Goal: Task Accomplishment & Management: Manage account settings

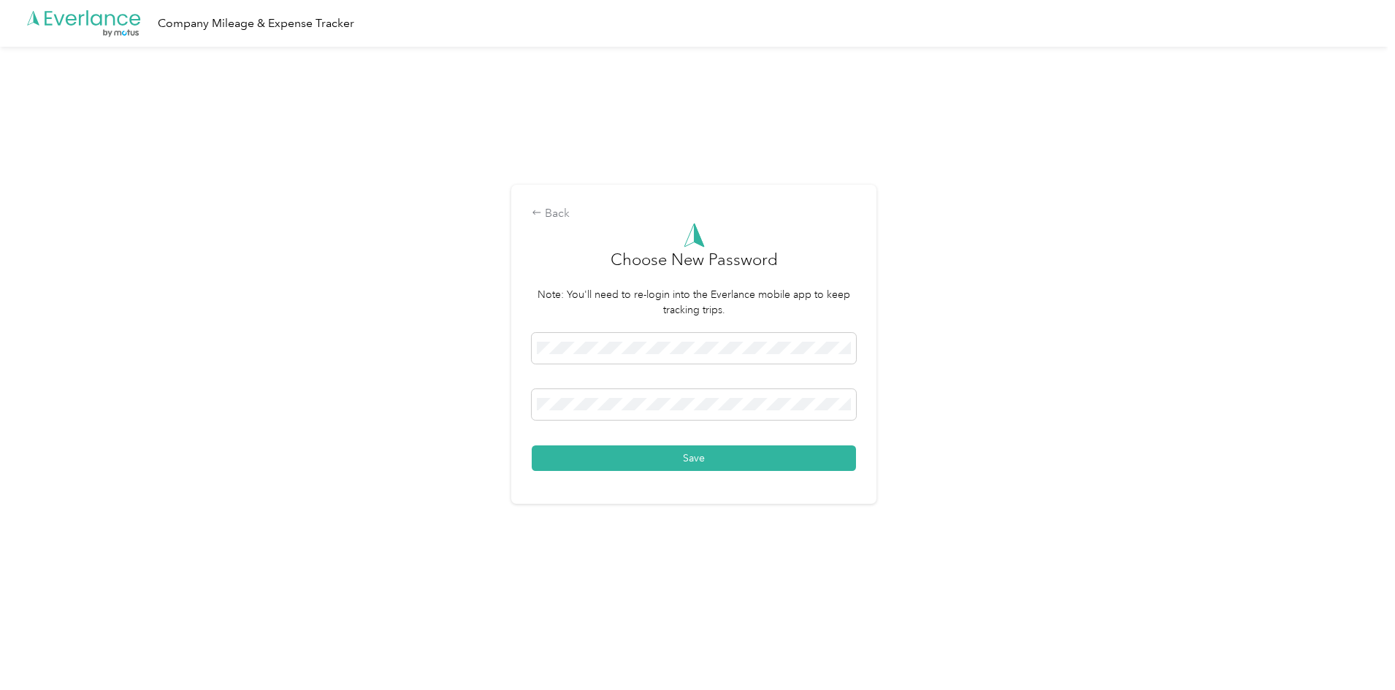
click at [939, 109] on div "Back Choose New Password Note: You'll need to re-login into the Everlance mobil…" at bounding box center [694, 351] width 1388 height 608
click at [750, 456] on button "Save" at bounding box center [694, 459] width 324 height 26
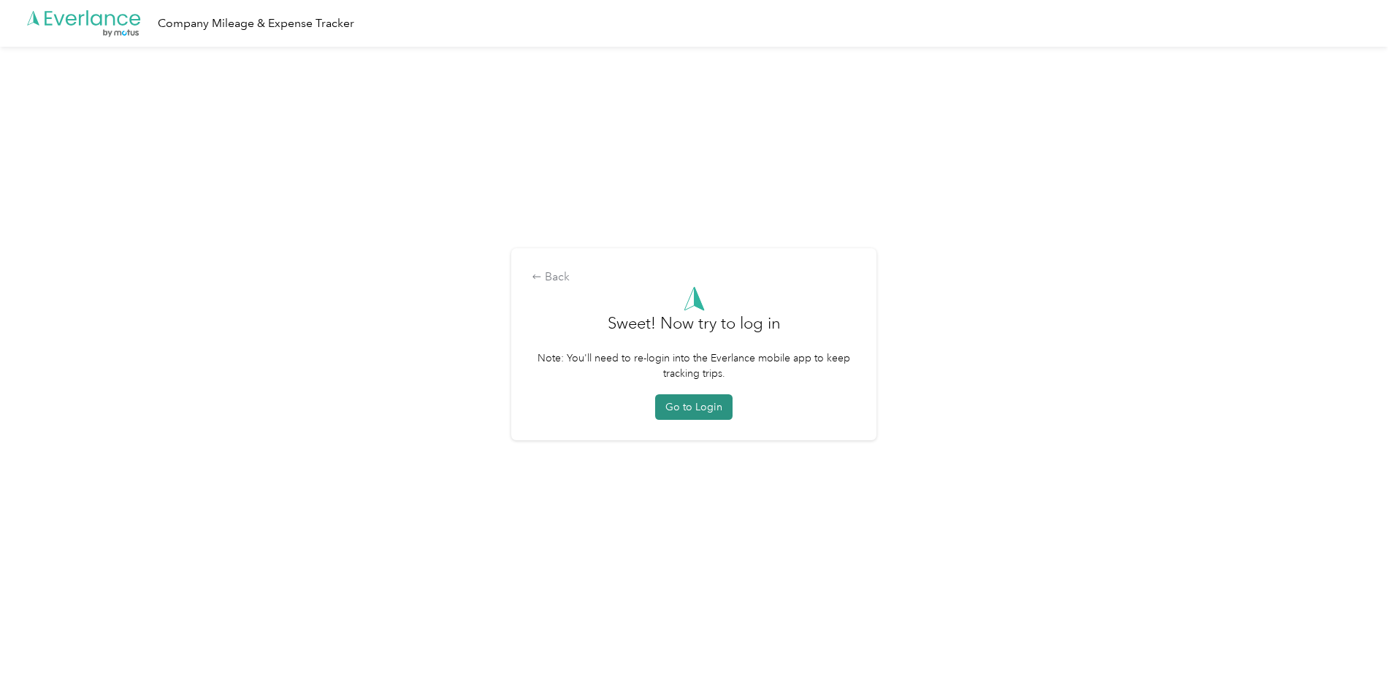
click at [679, 413] on button "Go to Login" at bounding box center [693, 407] width 77 height 26
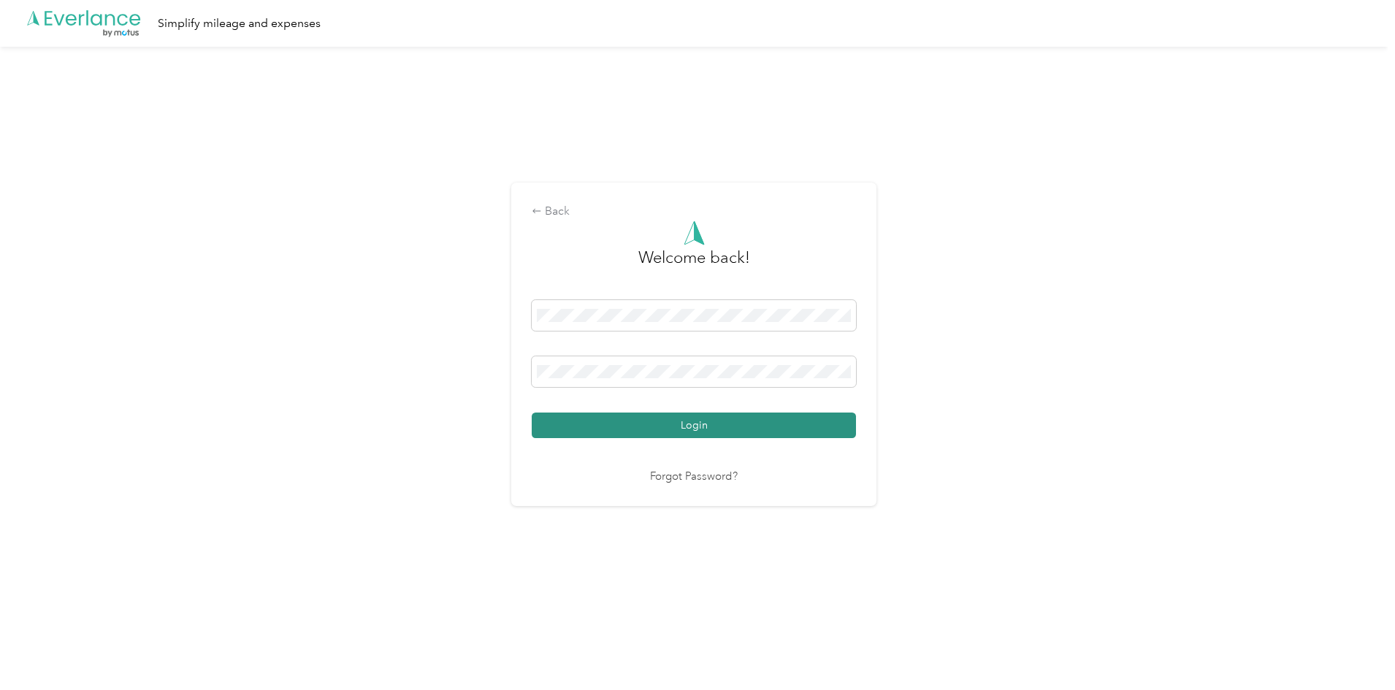
click at [689, 427] on button "Login" at bounding box center [694, 426] width 324 height 26
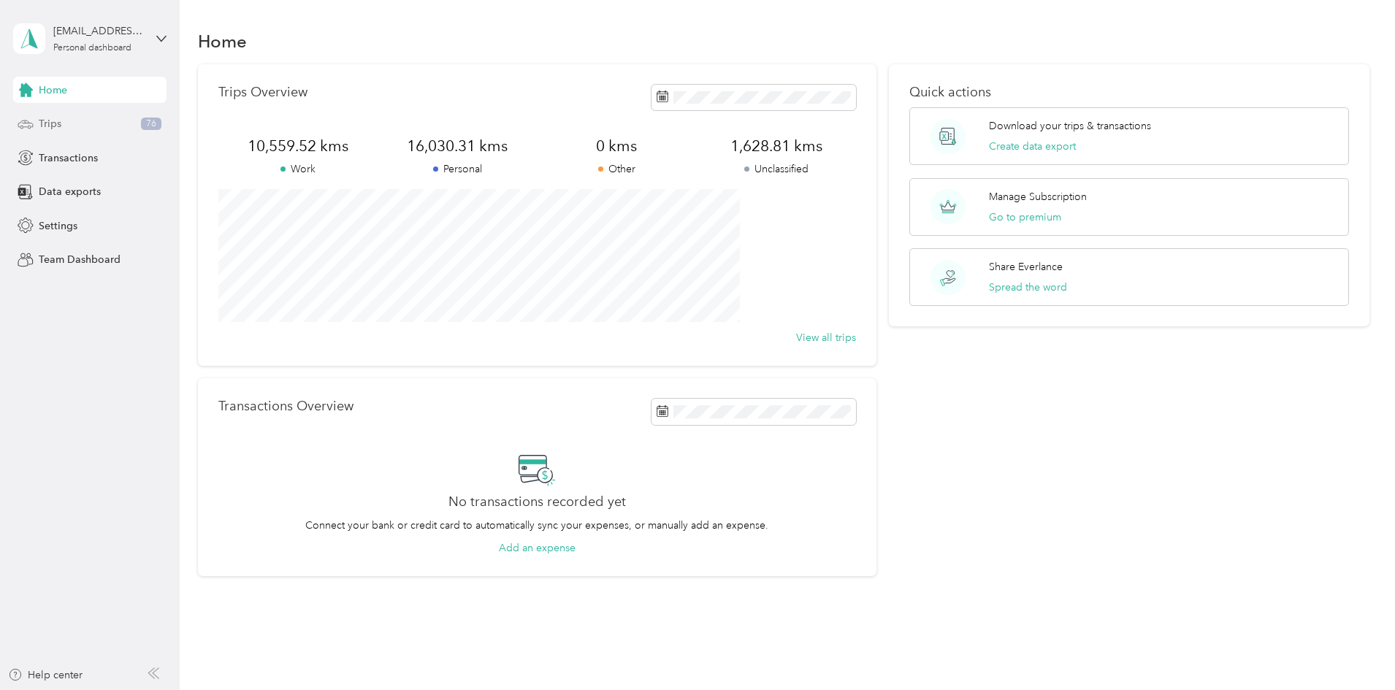
click at [57, 120] on span "Trips" at bounding box center [50, 123] width 23 height 15
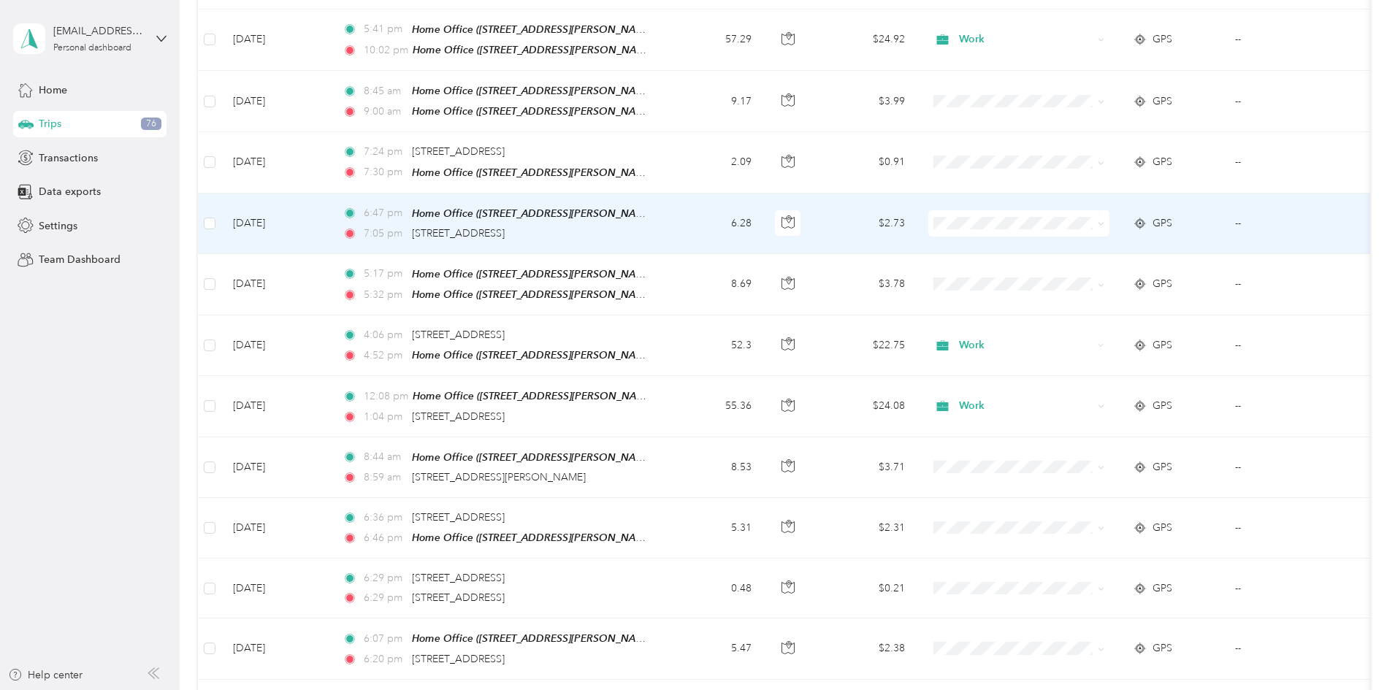
scroll to position [592, 0]
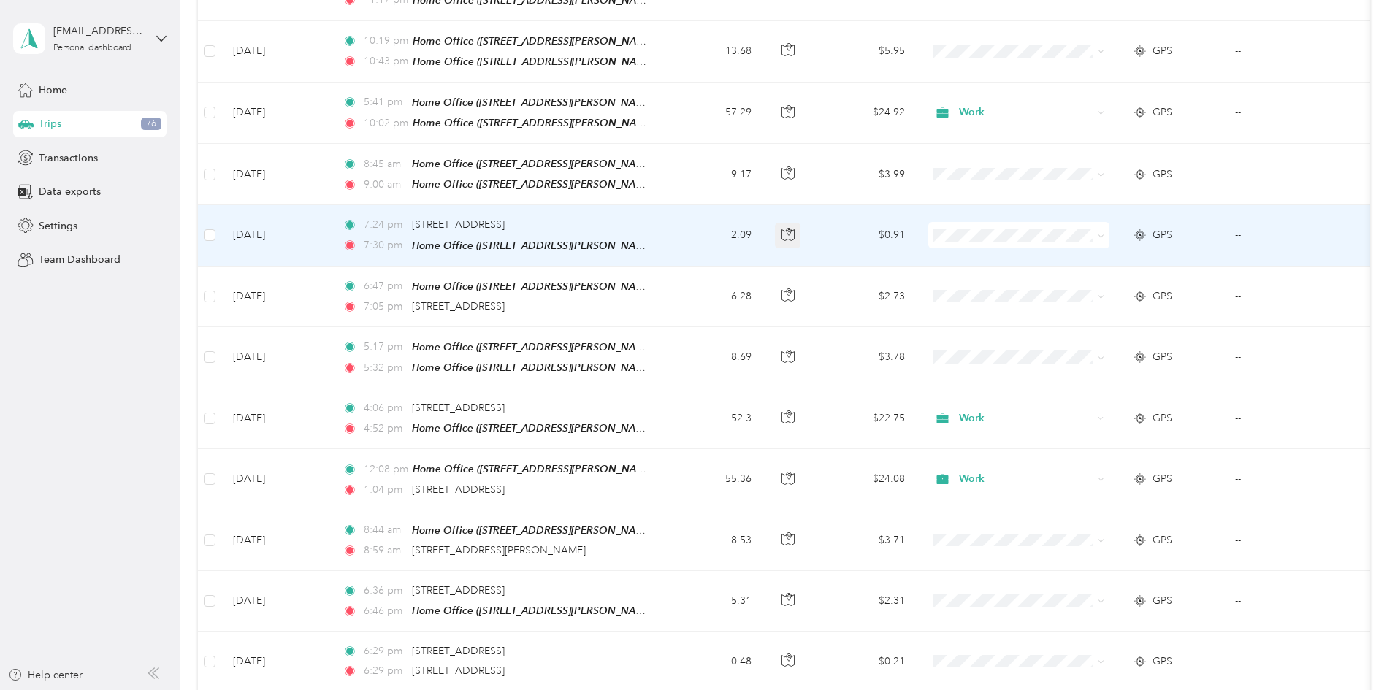
click at [801, 223] on button "button" at bounding box center [788, 236] width 26 height 26
click at [505, 220] on span "[STREET_ADDRESS]" at bounding box center [458, 224] width 93 height 12
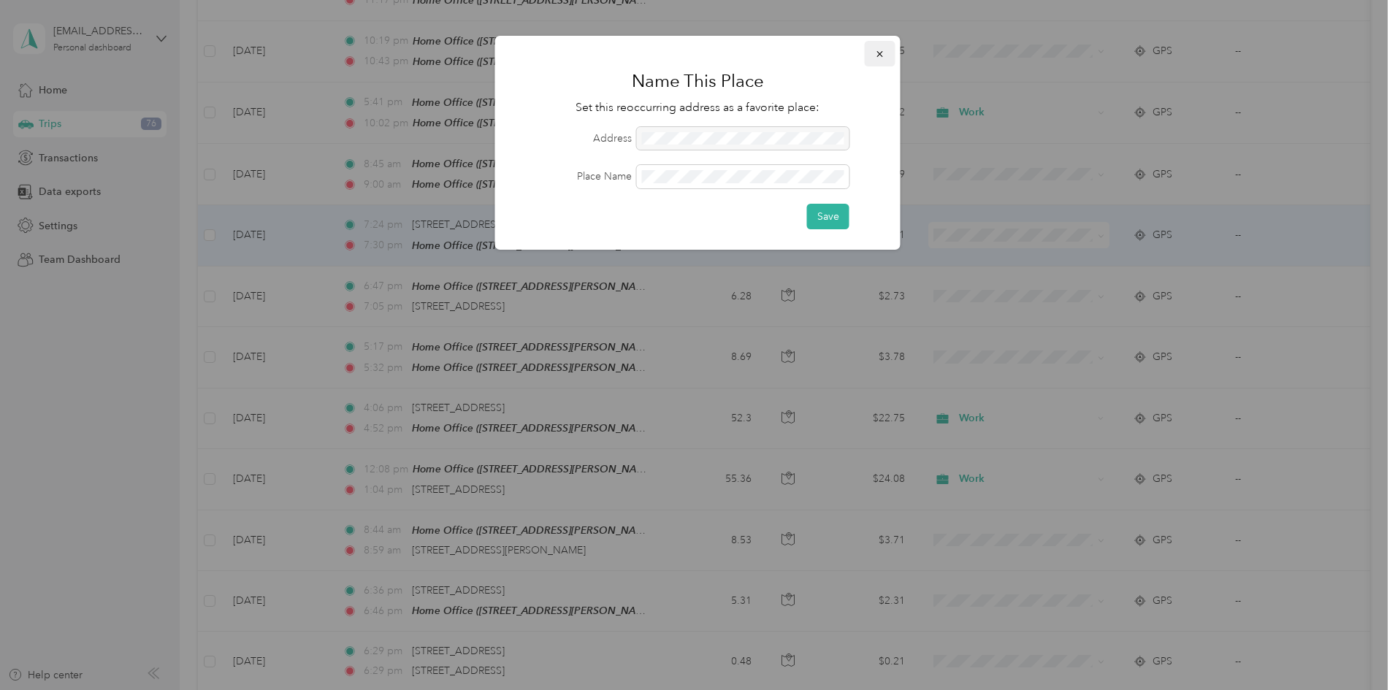
click at [882, 53] on icon "button" at bounding box center [880, 54] width 10 height 10
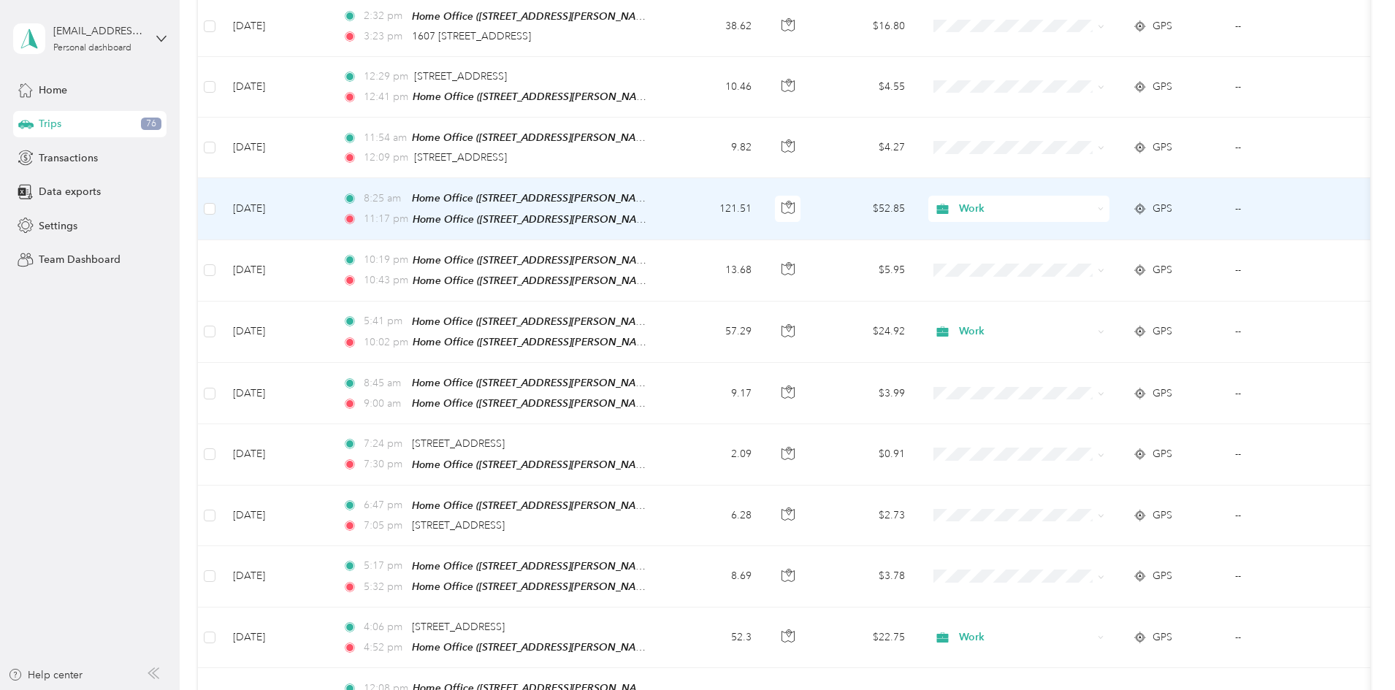
scroll to position [299, 0]
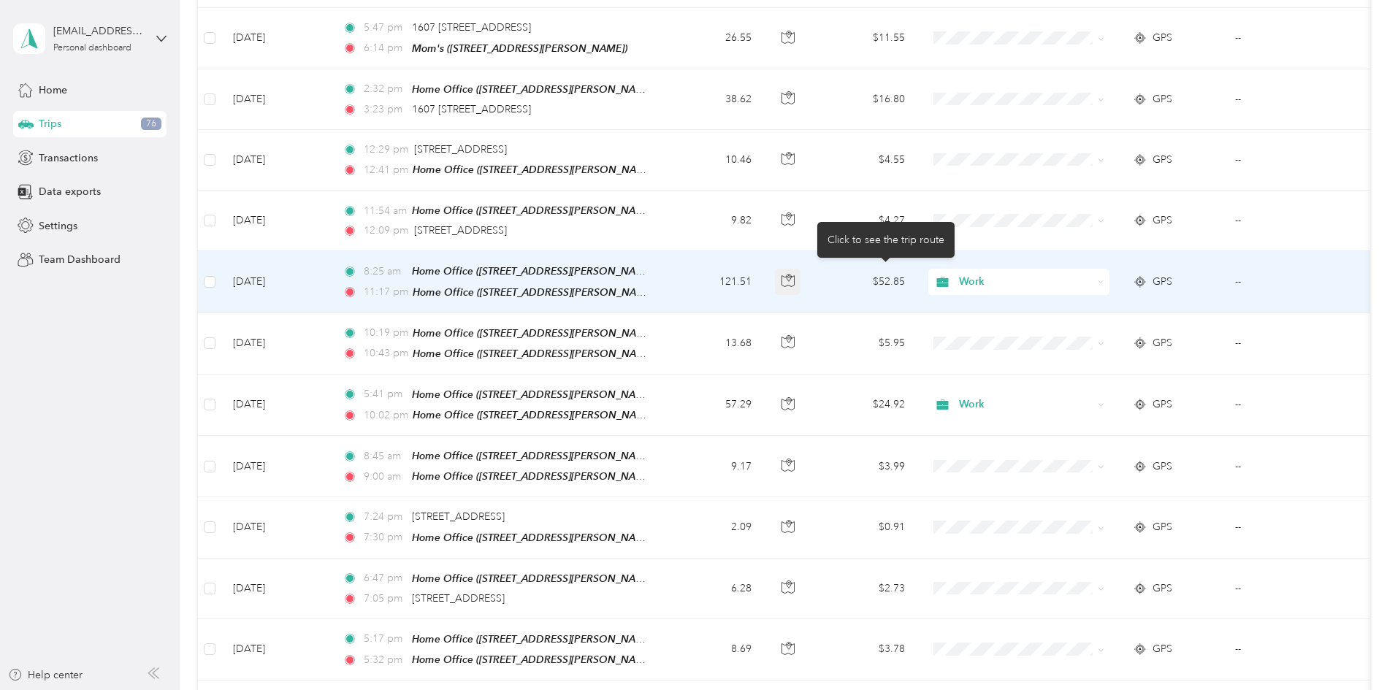
click at [795, 275] on icon "button" at bounding box center [788, 280] width 13 height 13
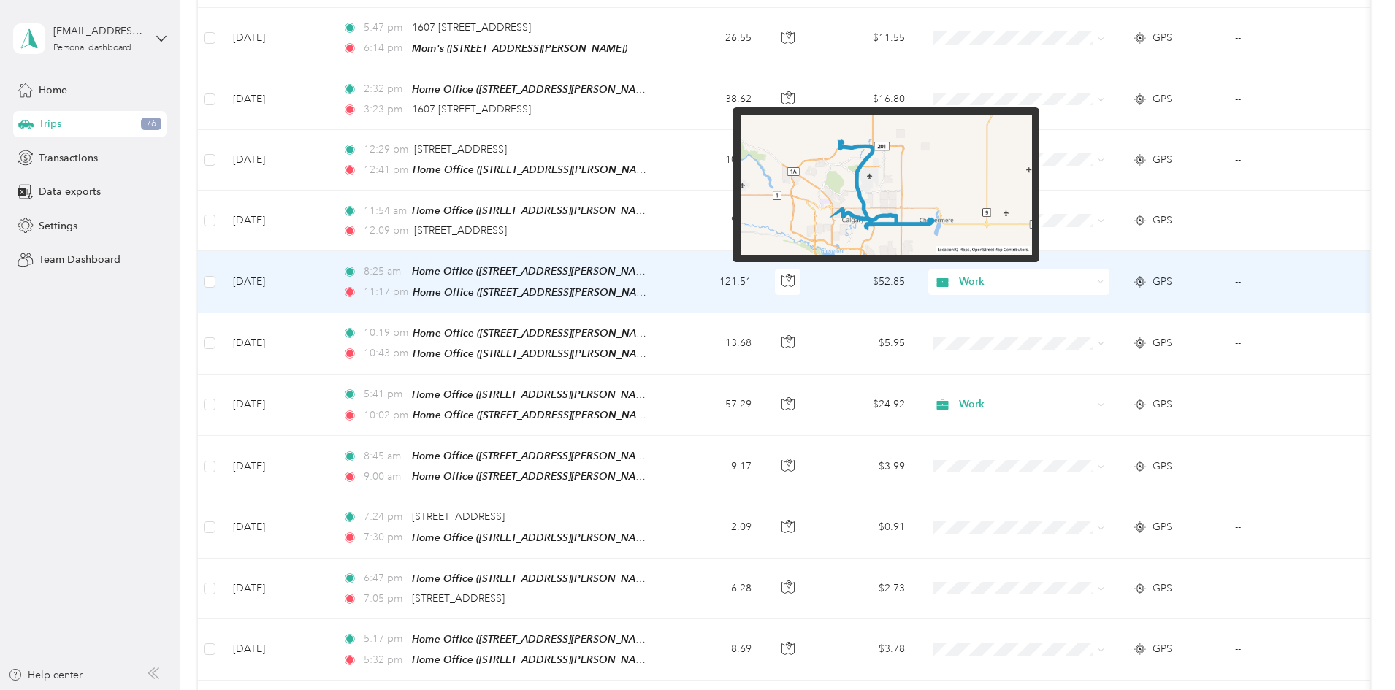
click at [844, 134] on img at bounding box center [886, 185] width 291 height 140
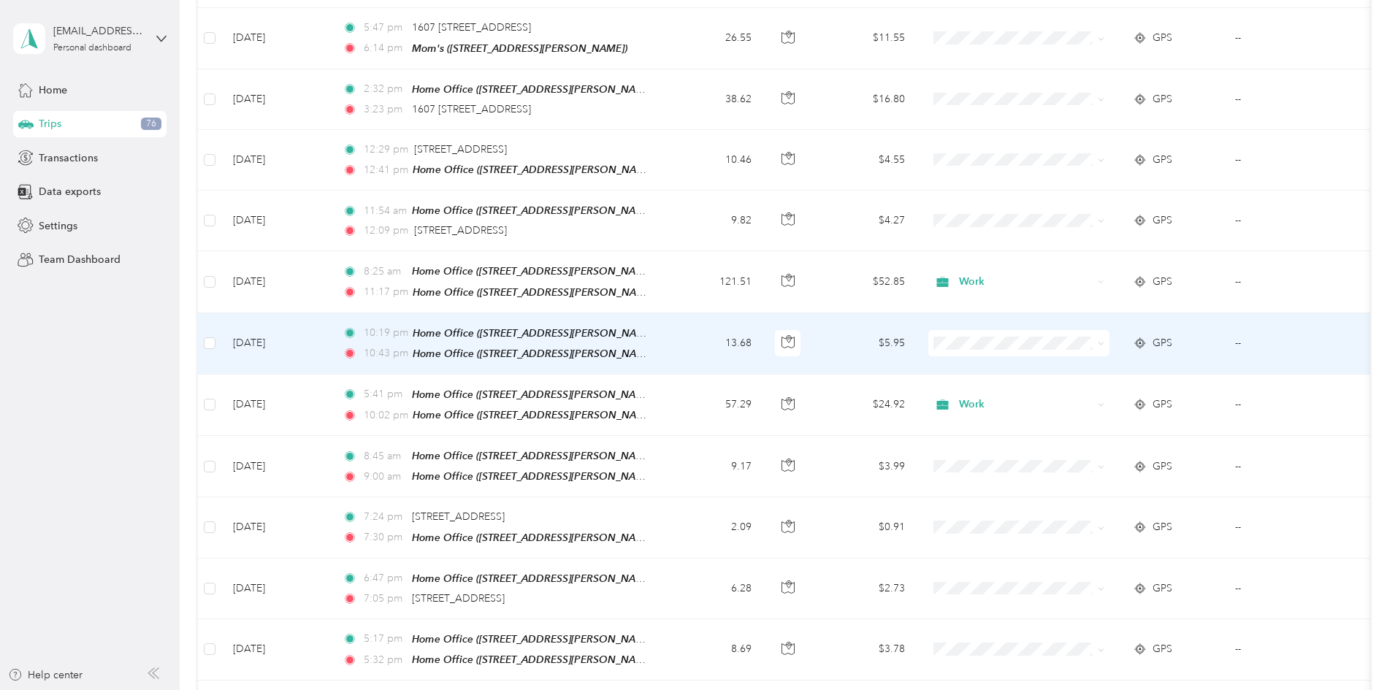
click at [763, 323] on td "13.68" at bounding box center [715, 343] width 96 height 61
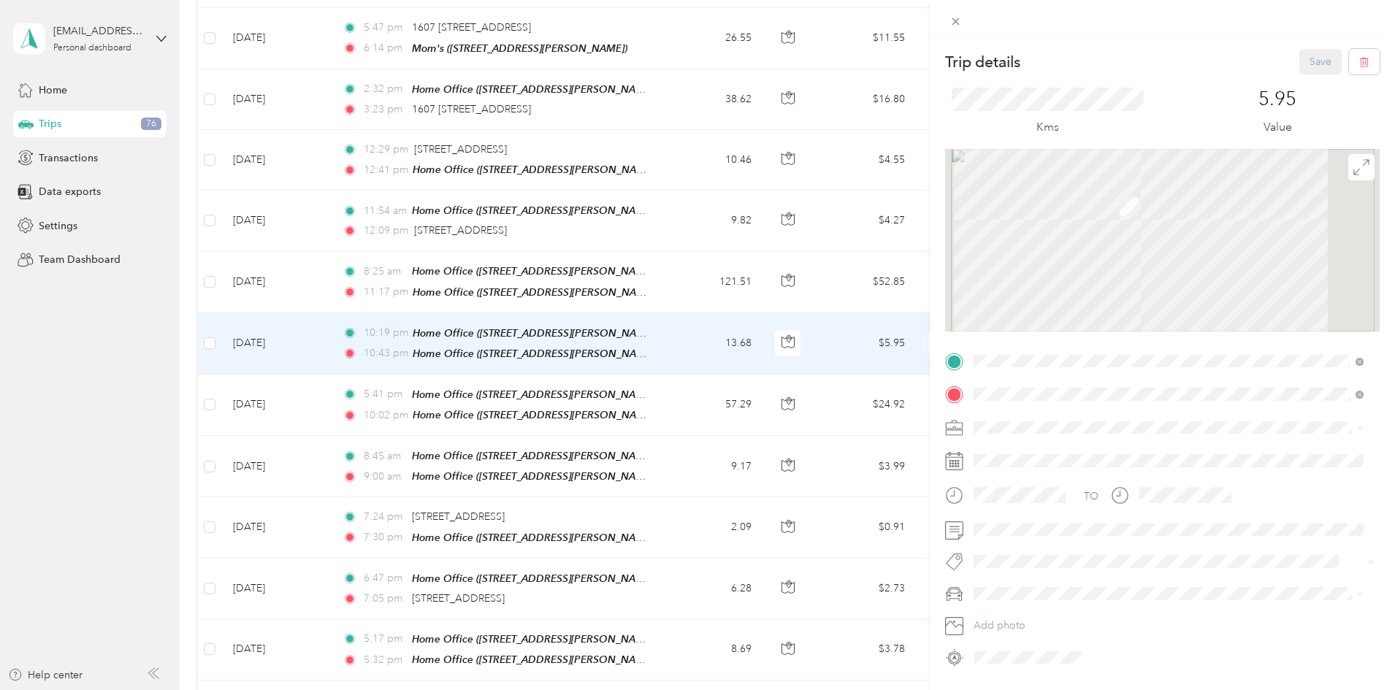
click at [309, 276] on div "Trip details Save This trip cannot be edited because it is either under review,…" at bounding box center [697, 345] width 1395 height 690
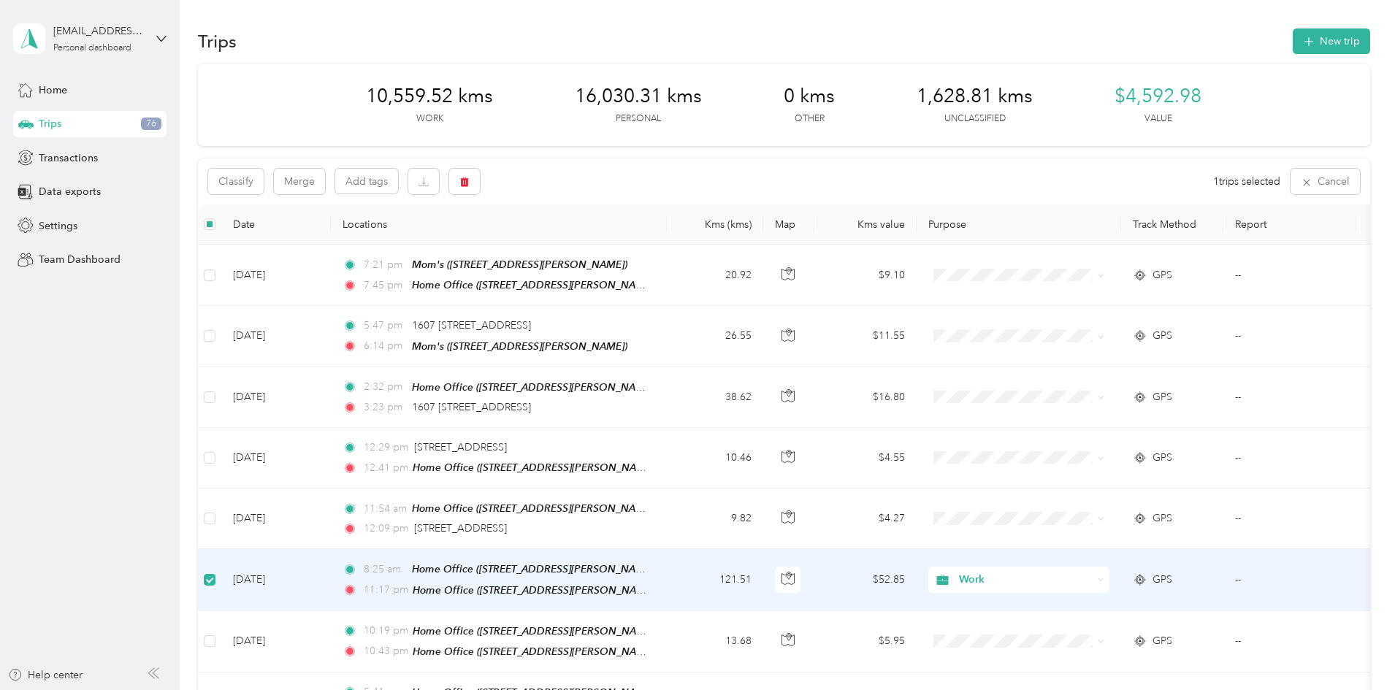
click at [331, 223] on th "Date" at bounding box center [276, 225] width 110 height 40
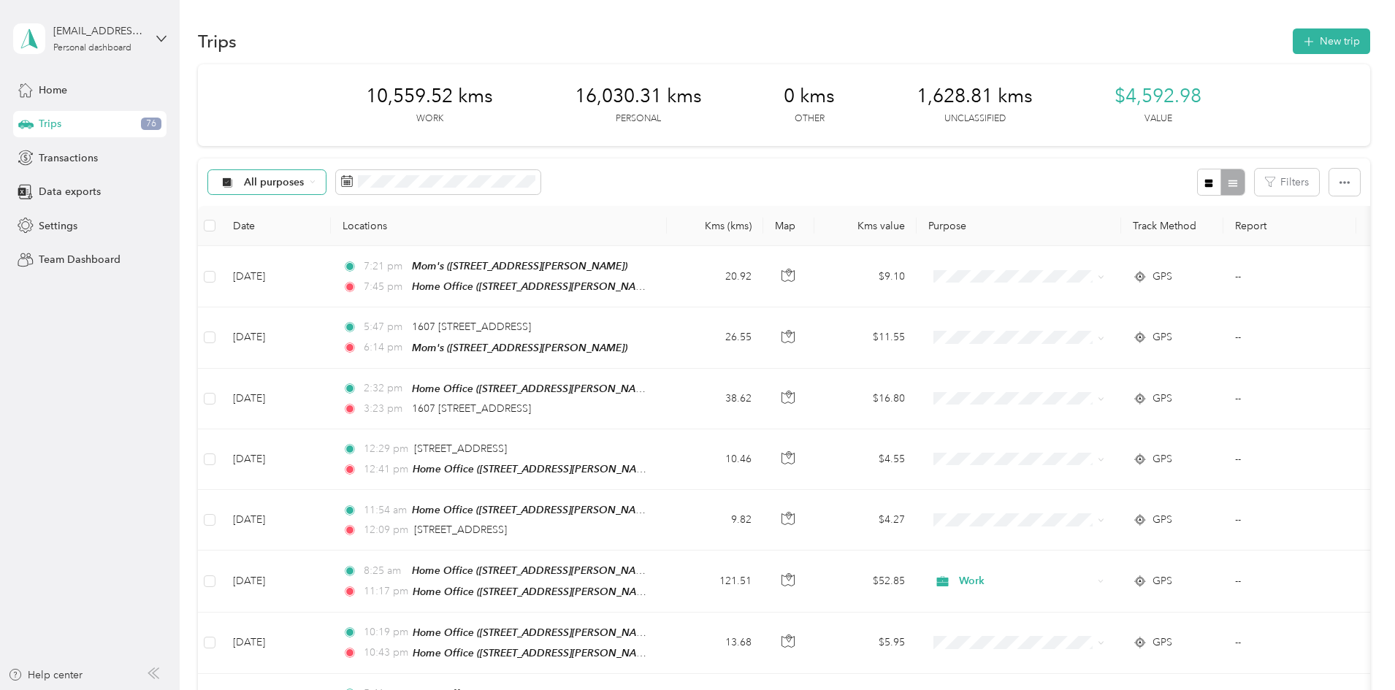
click at [305, 185] on span "All purposes" at bounding box center [274, 182] width 61 height 10
click at [381, 240] on li "Unclassified" at bounding box center [363, 234] width 117 height 26
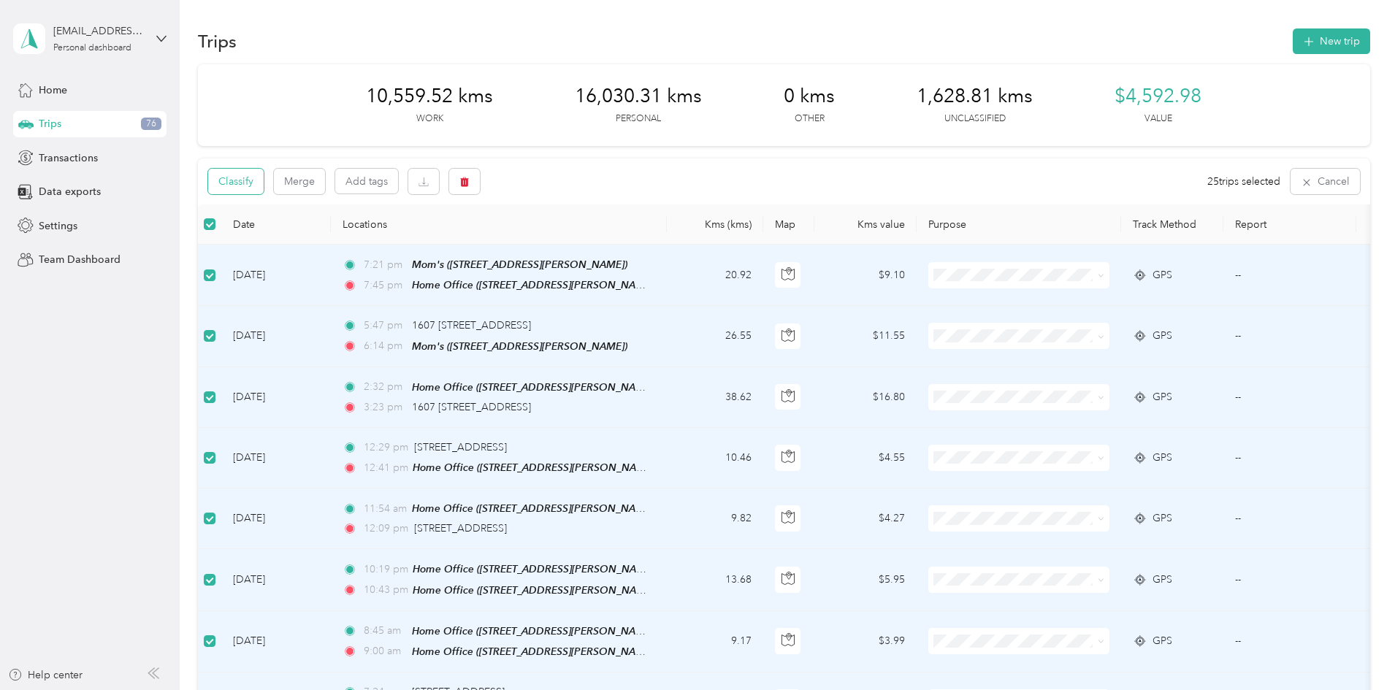
click at [264, 177] on button "Classify" at bounding box center [236, 182] width 56 height 26
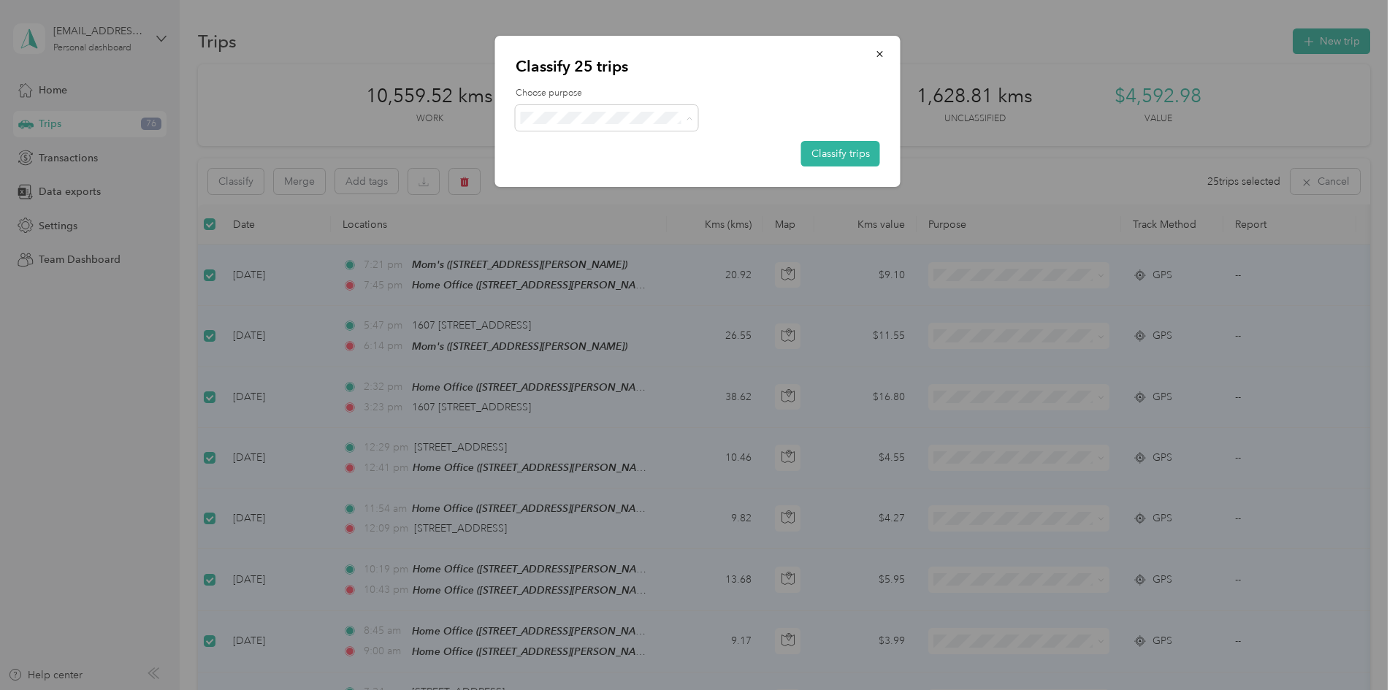
click at [594, 167] on span "Personal" at bounding box center [619, 170] width 136 height 15
click at [847, 153] on button "Classify trips" at bounding box center [840, 154] width 79 height 26
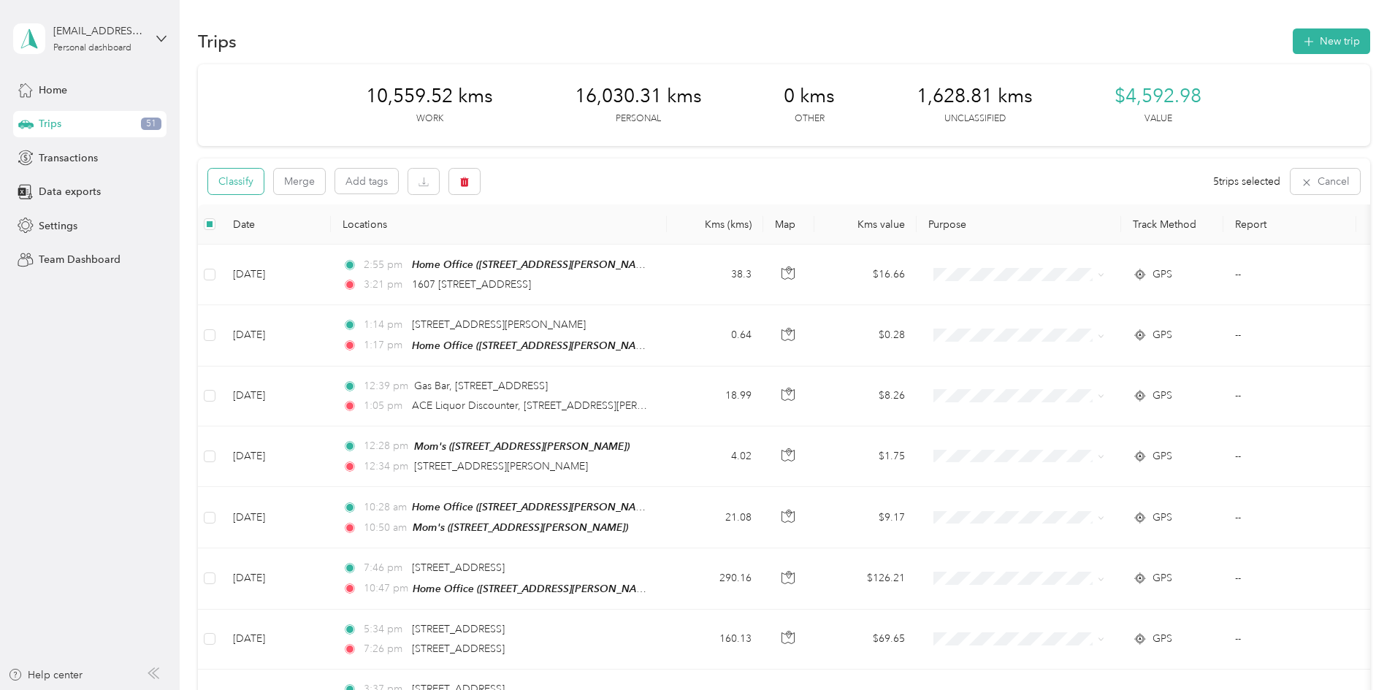
click at [264, 190] on button "Classify" at bounding box center [236, 182] width 56 height 26
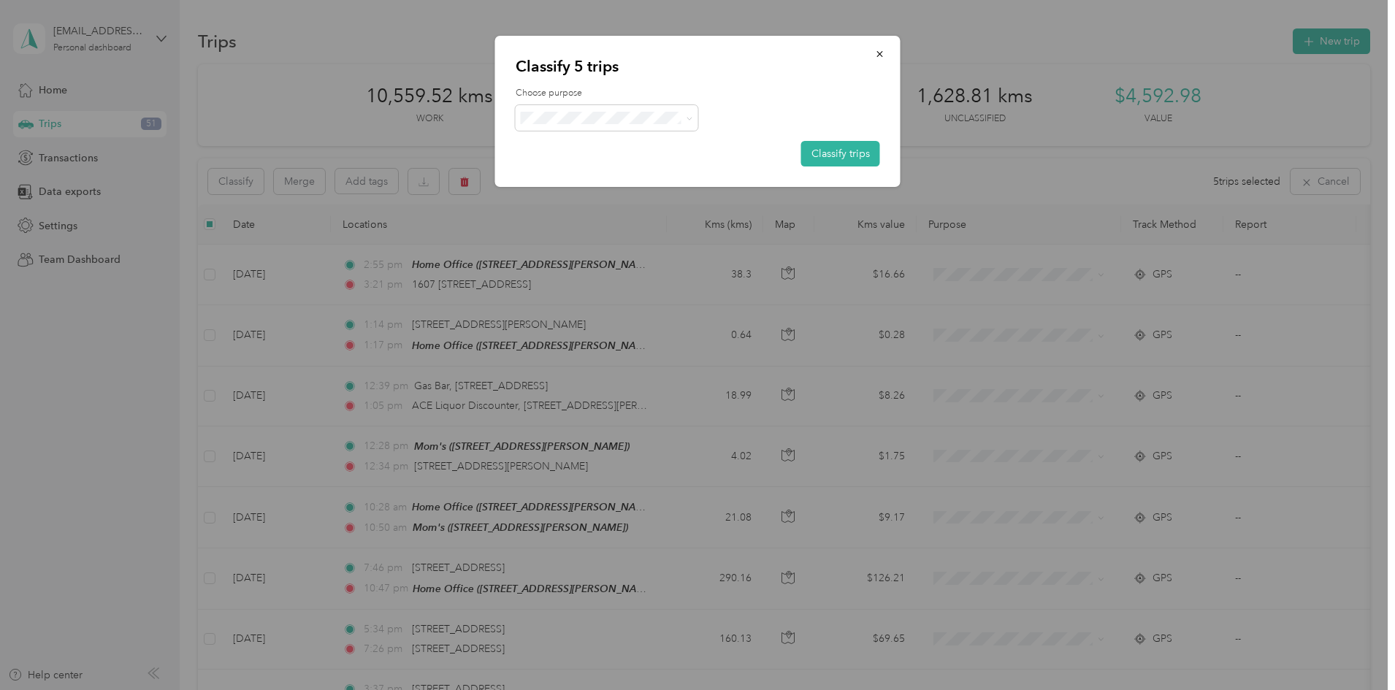
click at [587, 148] on li "Work" at bounding box center [607, 139] width 183 height 26
click at [828, 156] on button "Classify trips" at bounding box center [840, 154] width 79 height 26
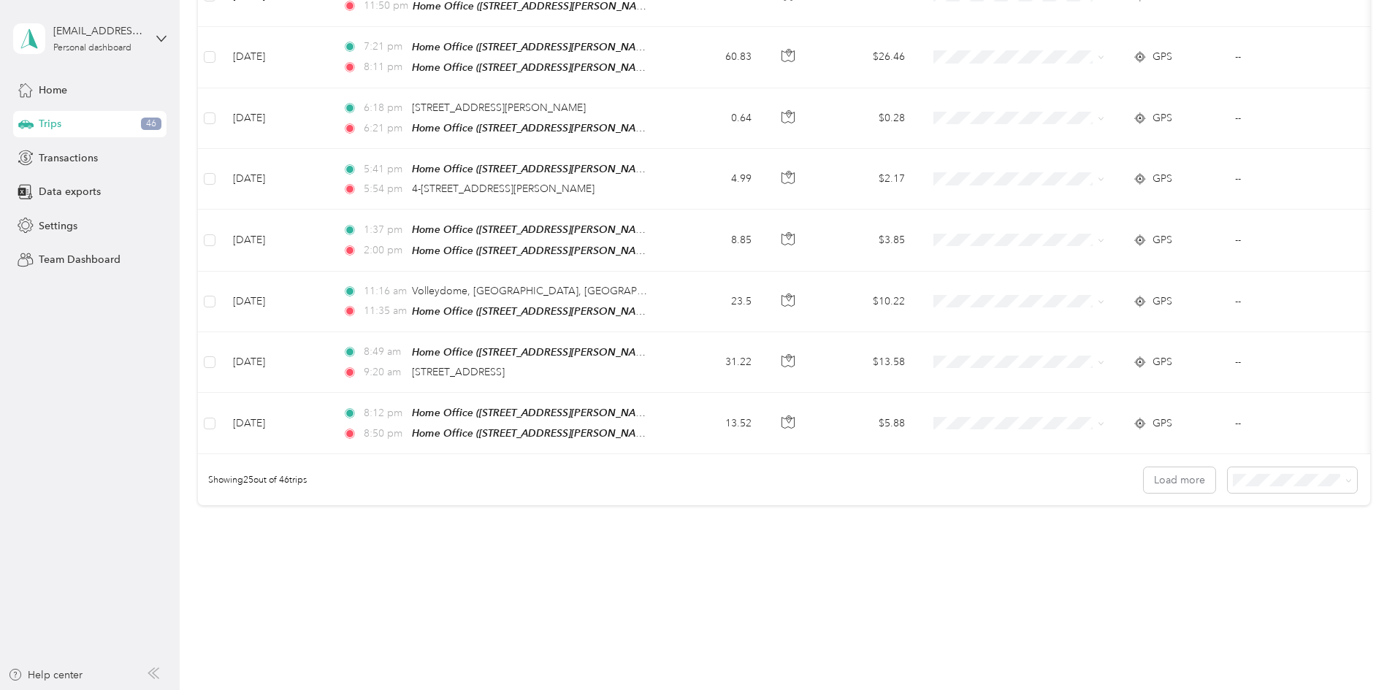
scroll to position [1322, 0]
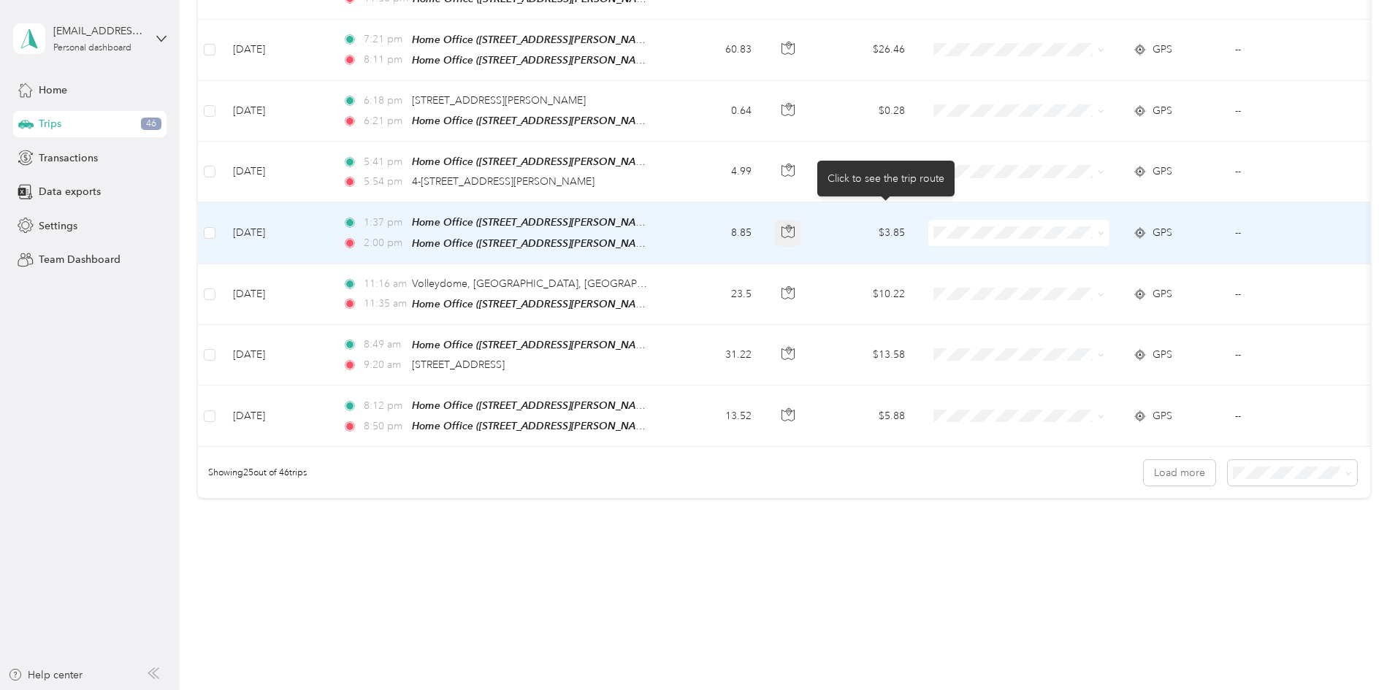
click at [795, 225] on icon "button" at bounding box center [788, 231] width 13 height 13
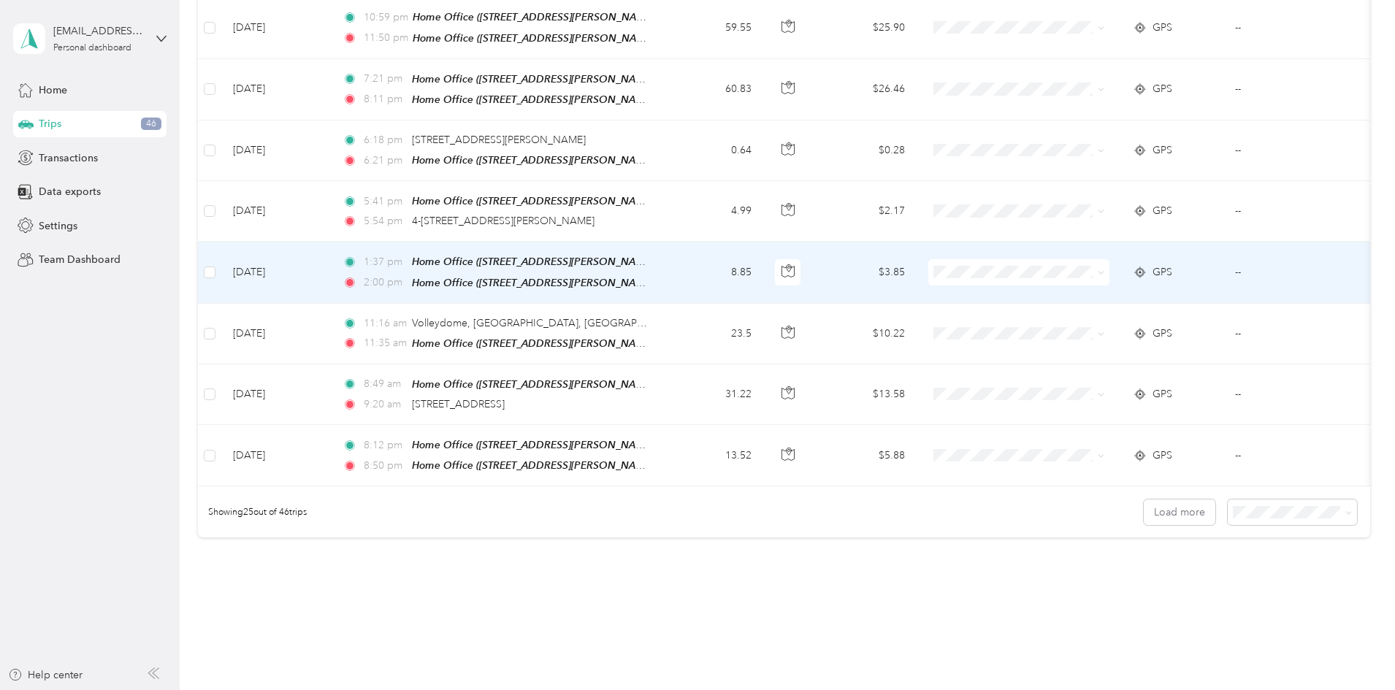
scroll to position [1249, 0]
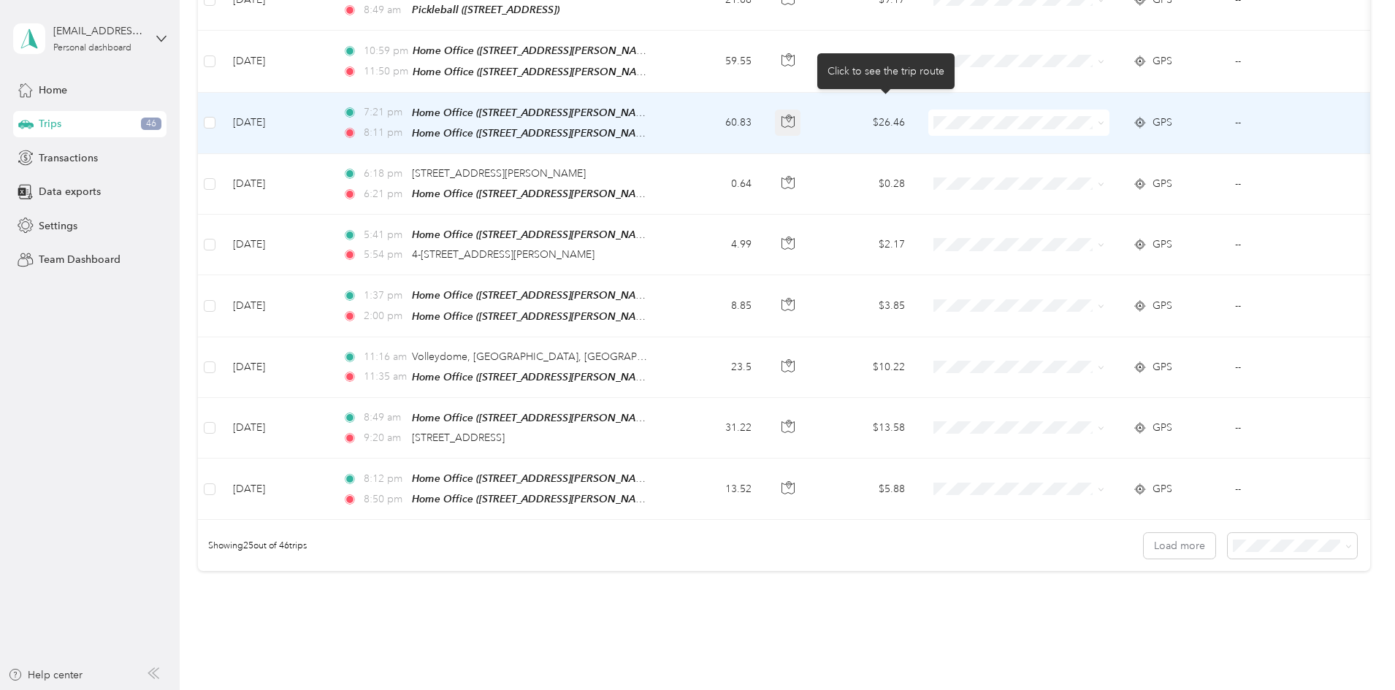
click at [795, 115] on icon "button" at bounding box center [788, 121] width 13 height 13
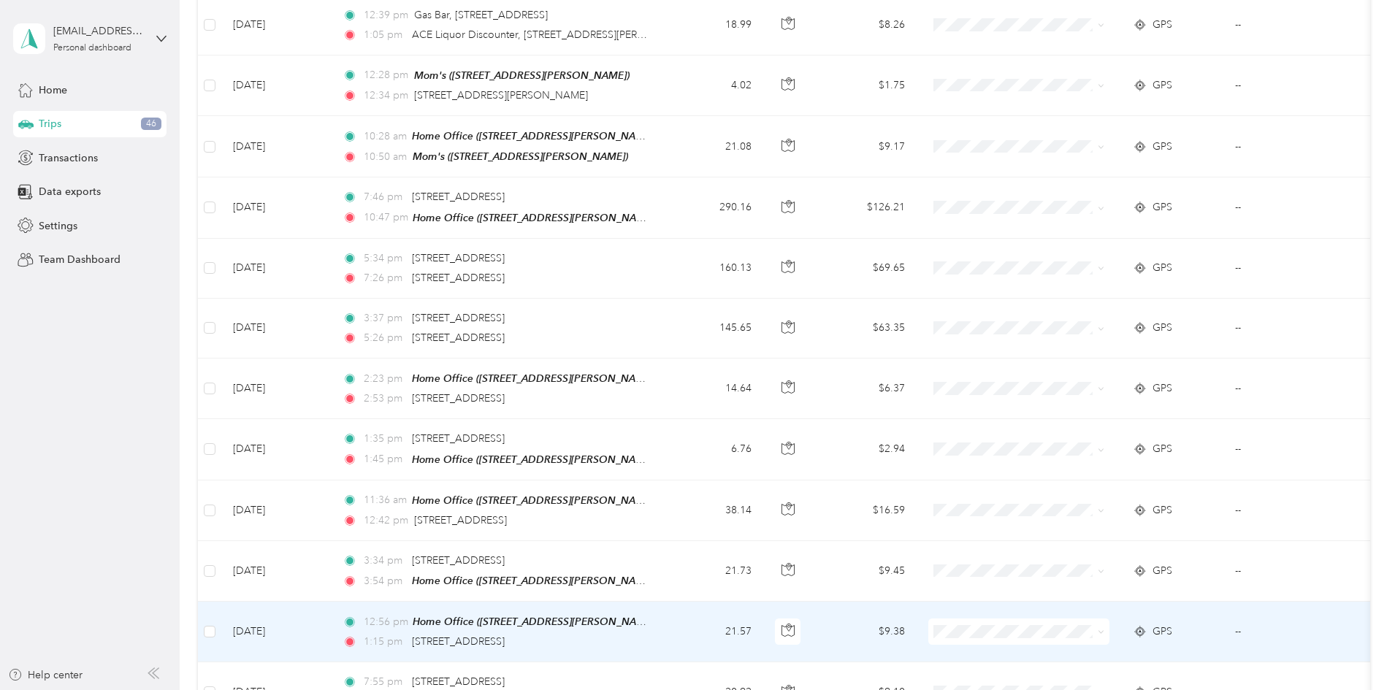
scroll to position [0, 0]
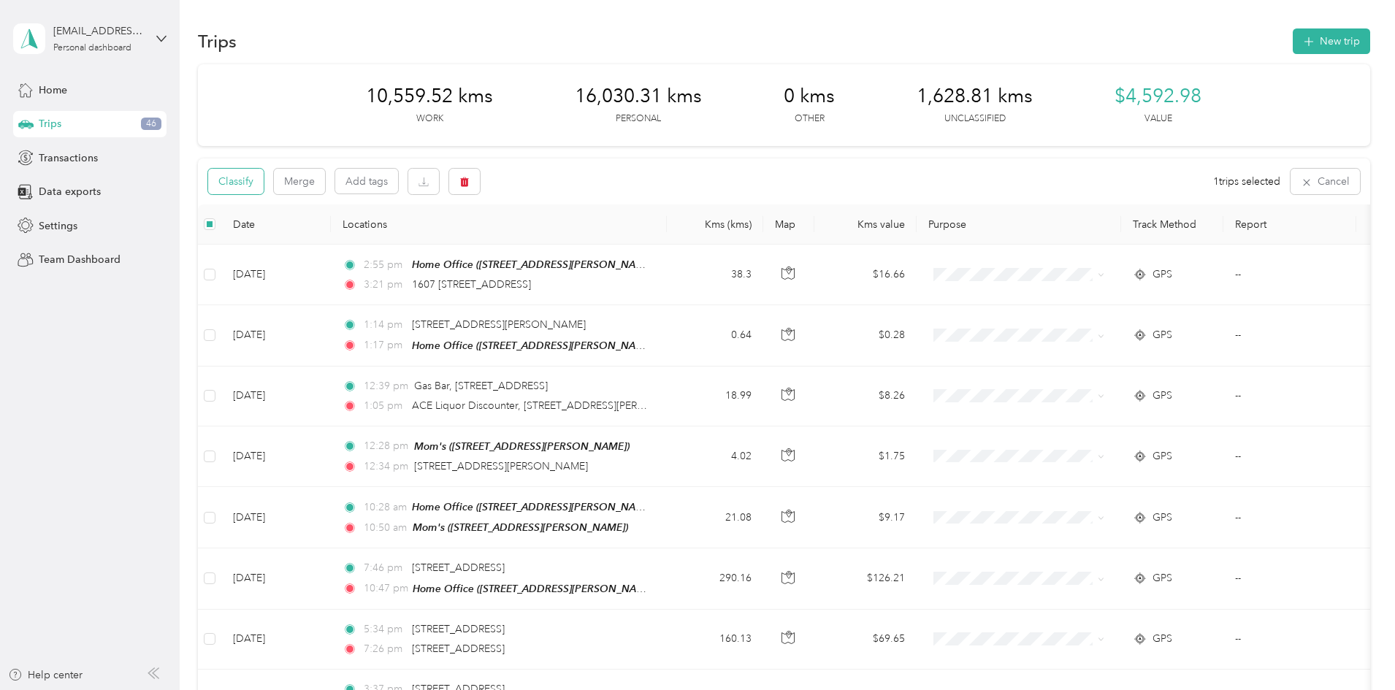
click at [264, 183] on button "Classify" at bounding box center [236, 182] width 56 height 26
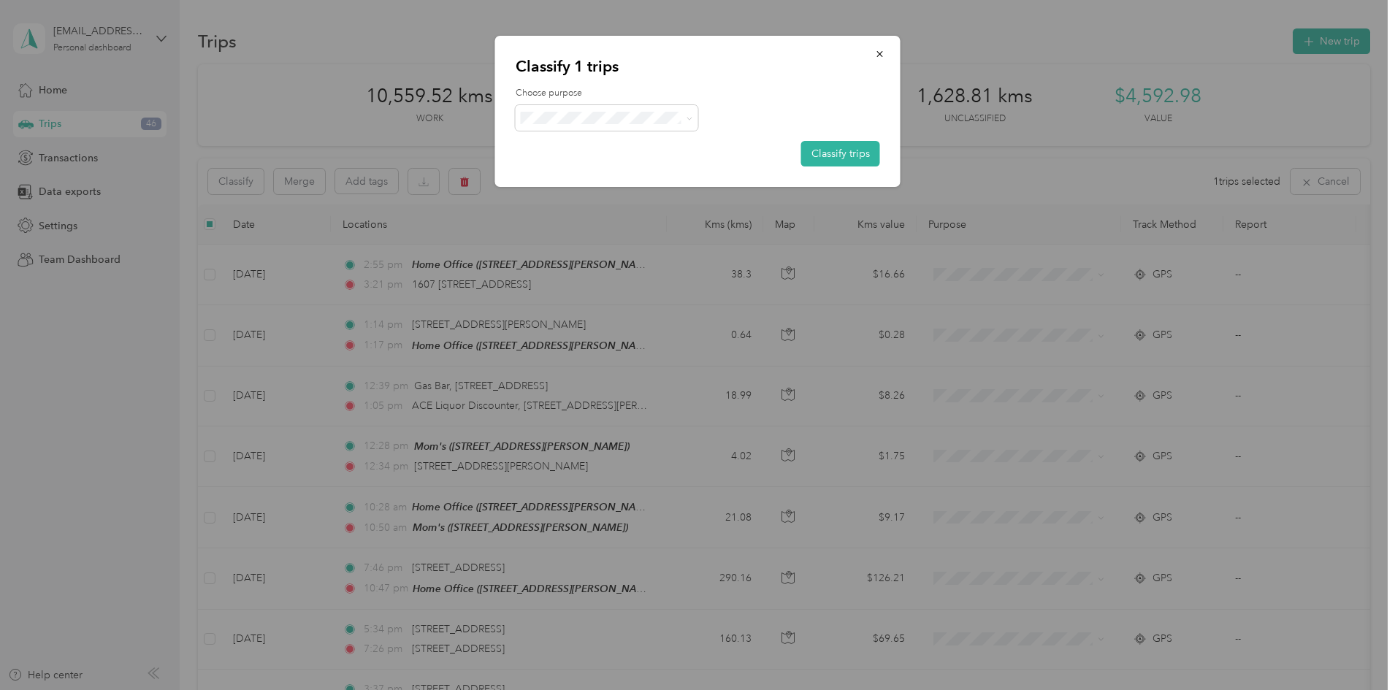
click at [649, 326] on div at bounding box center [697, 345] width 1395 height 690
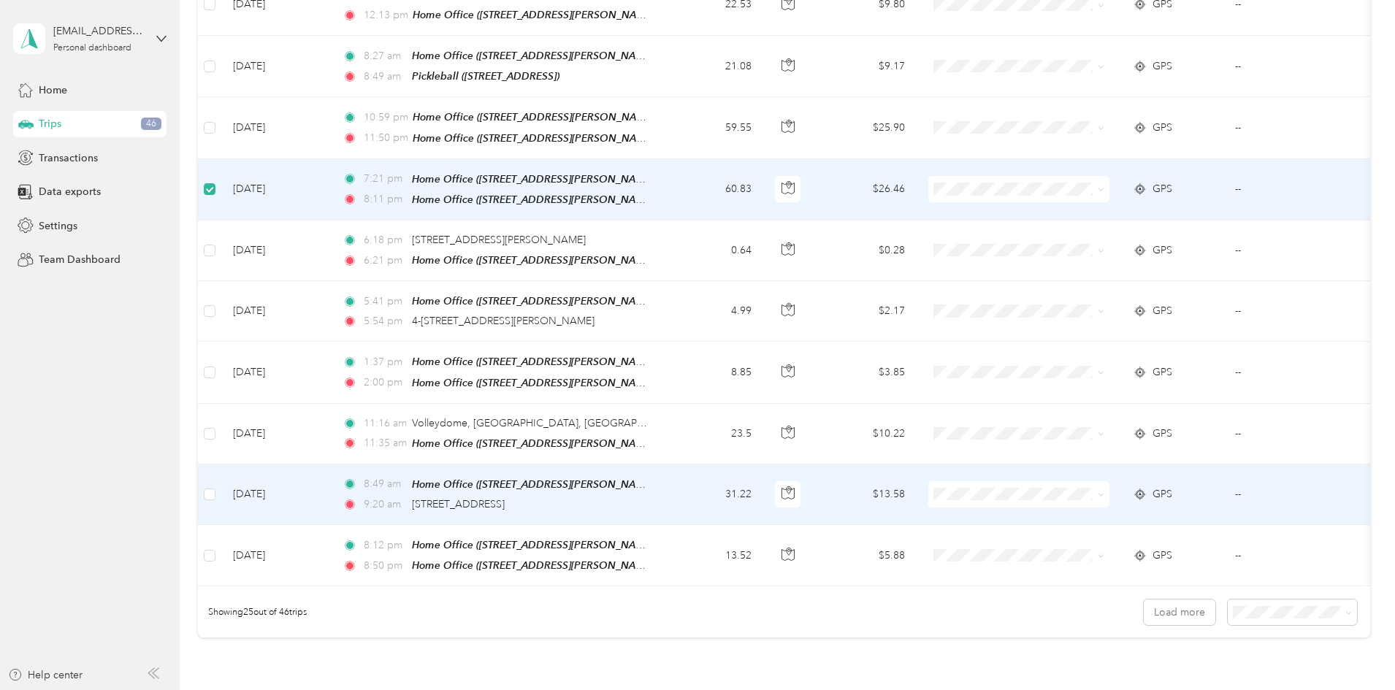
scroll to position [1169, 0]
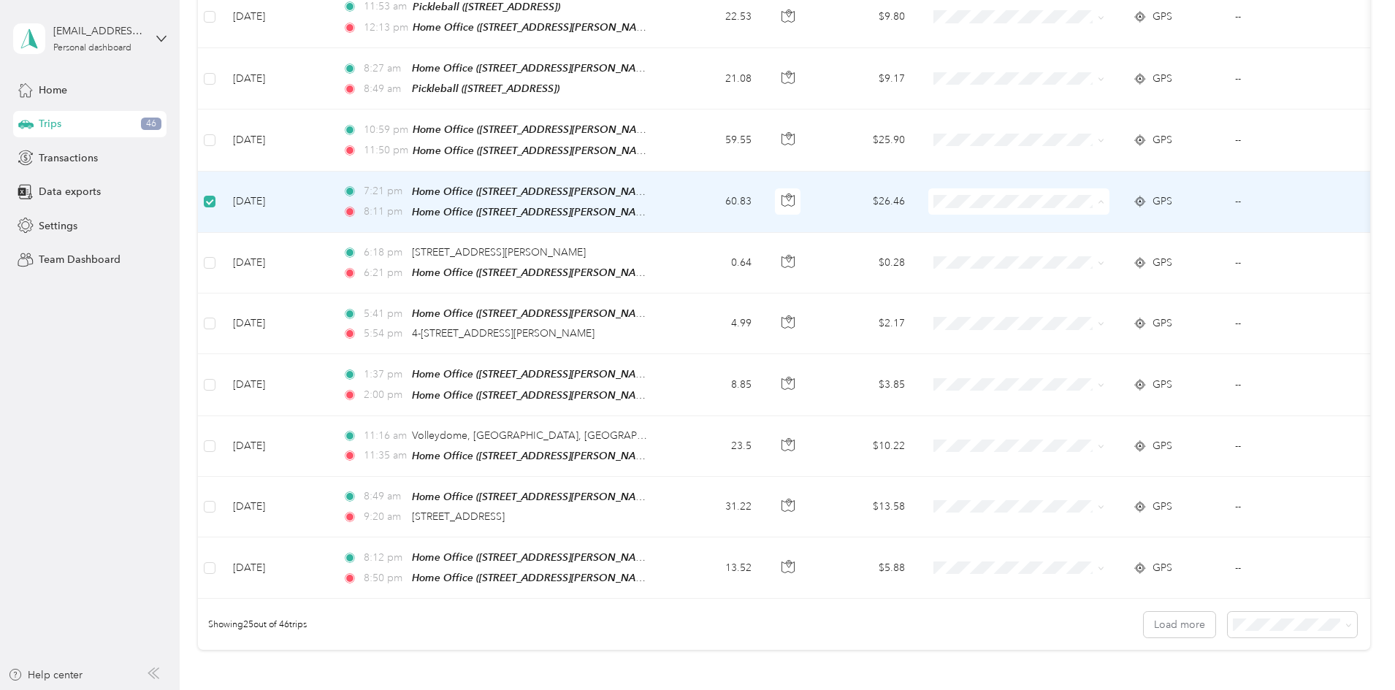
click at [1145, 222] on ol "Work Personal Other Charity Medical Moving Commute" at bounding box center [1115, 291] width 181 height 179
click at [1104, 199] on icon at bounding box center [1101, 202] width 7 height 7
click at [1107, 214] on span "Work" at bounding box center [1129, 214] width 135 height 15
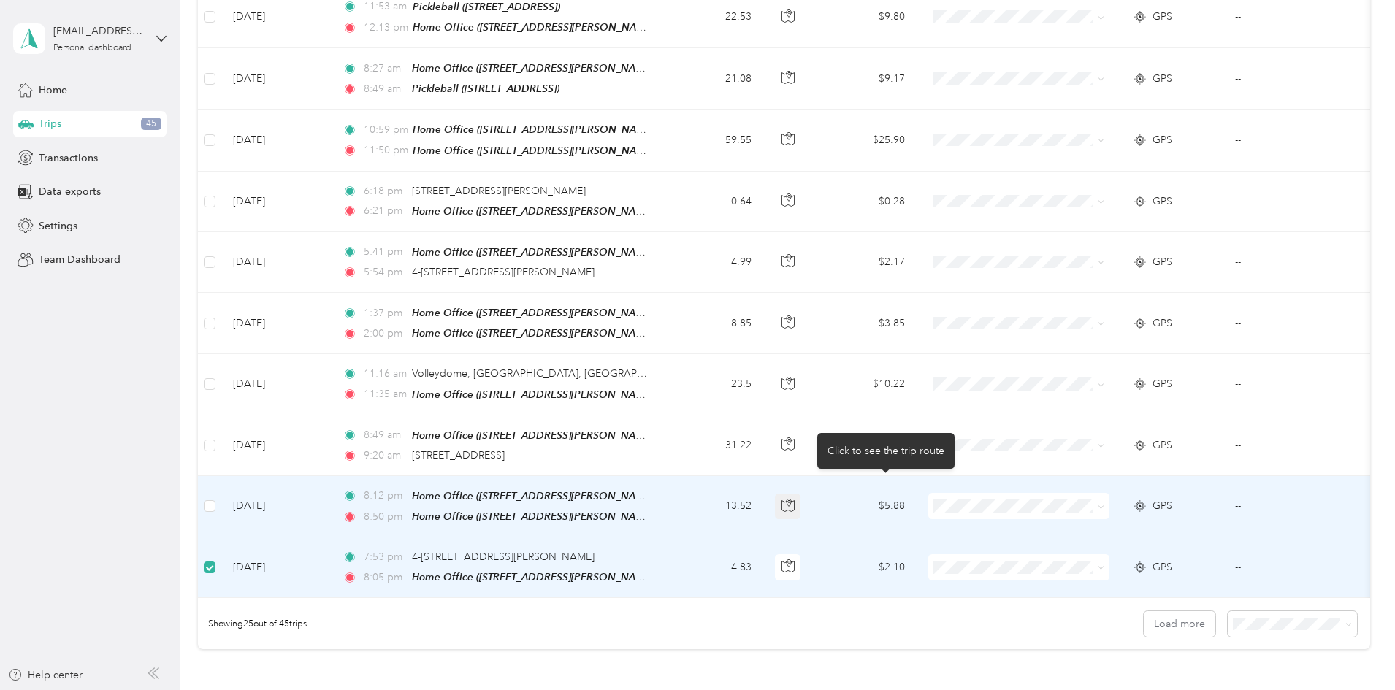
click at [790, 500] on icon "button" at bounding box center [788, 501] width 2 height 2
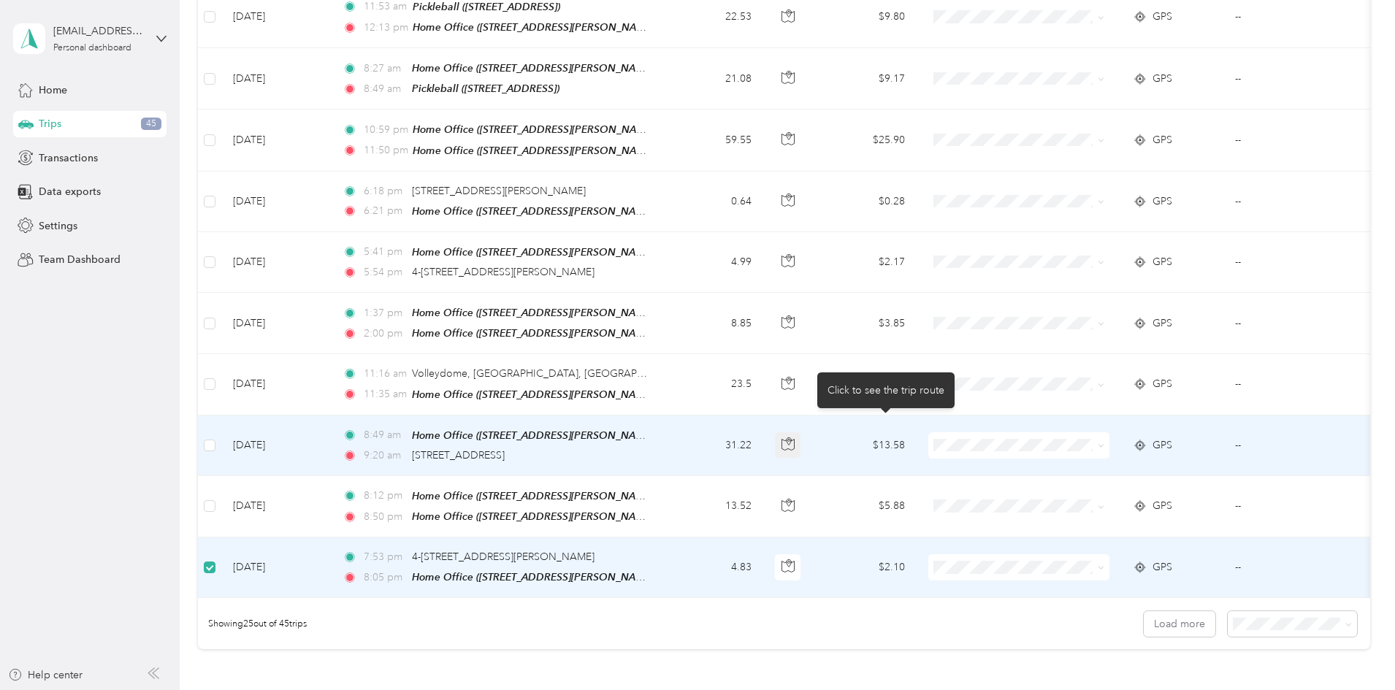
click at [795, 438] on icon "button" at bounding box center [788, 444] width 13 height 13
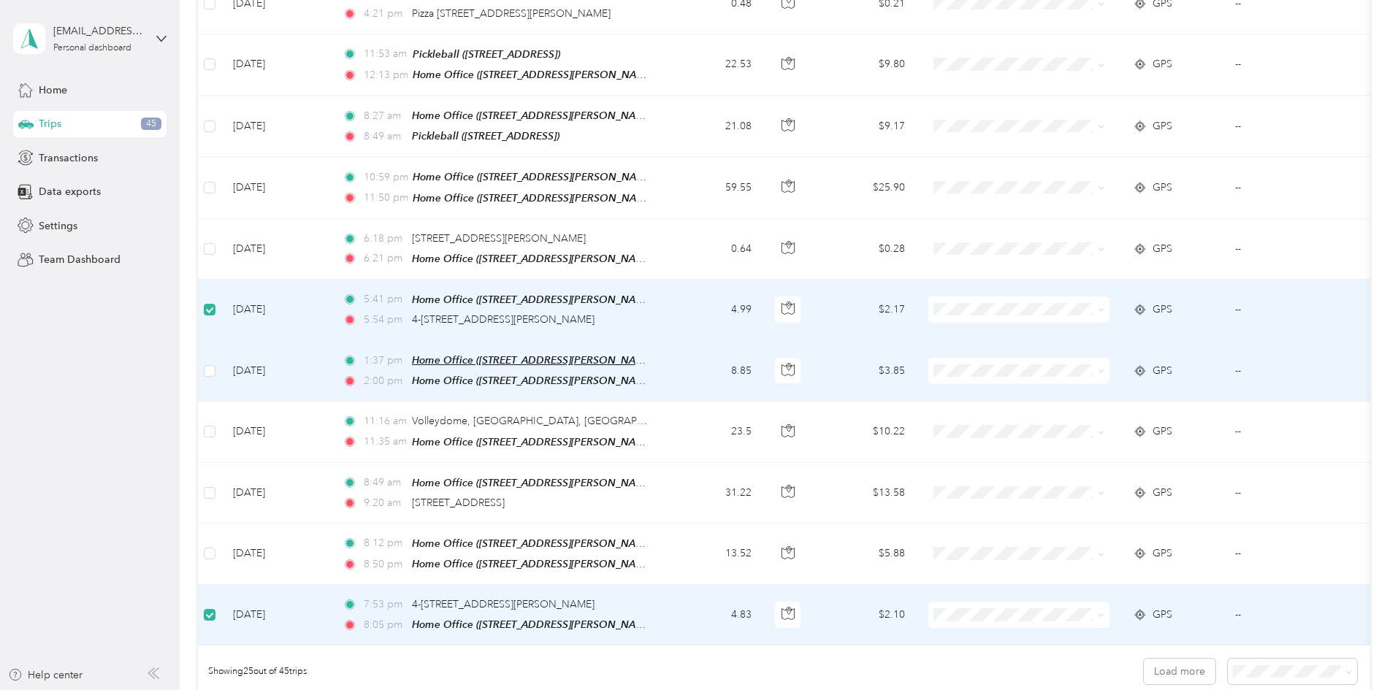
scroll to position [1096, 0]
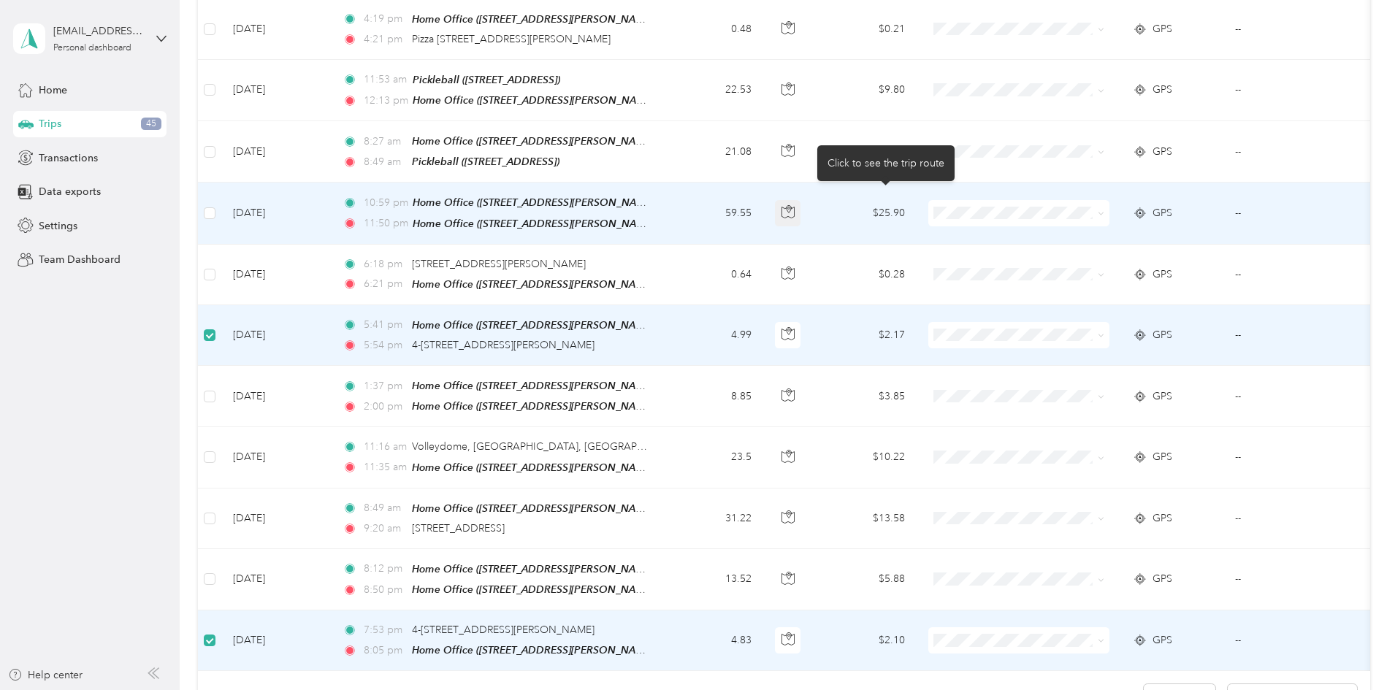
click at [795, 205] on icon "button" at bounding box center [788, 211] width 13 height 13
click at [791, 206] on icon "button" at bounding box center [789, 209] width 4 height 7
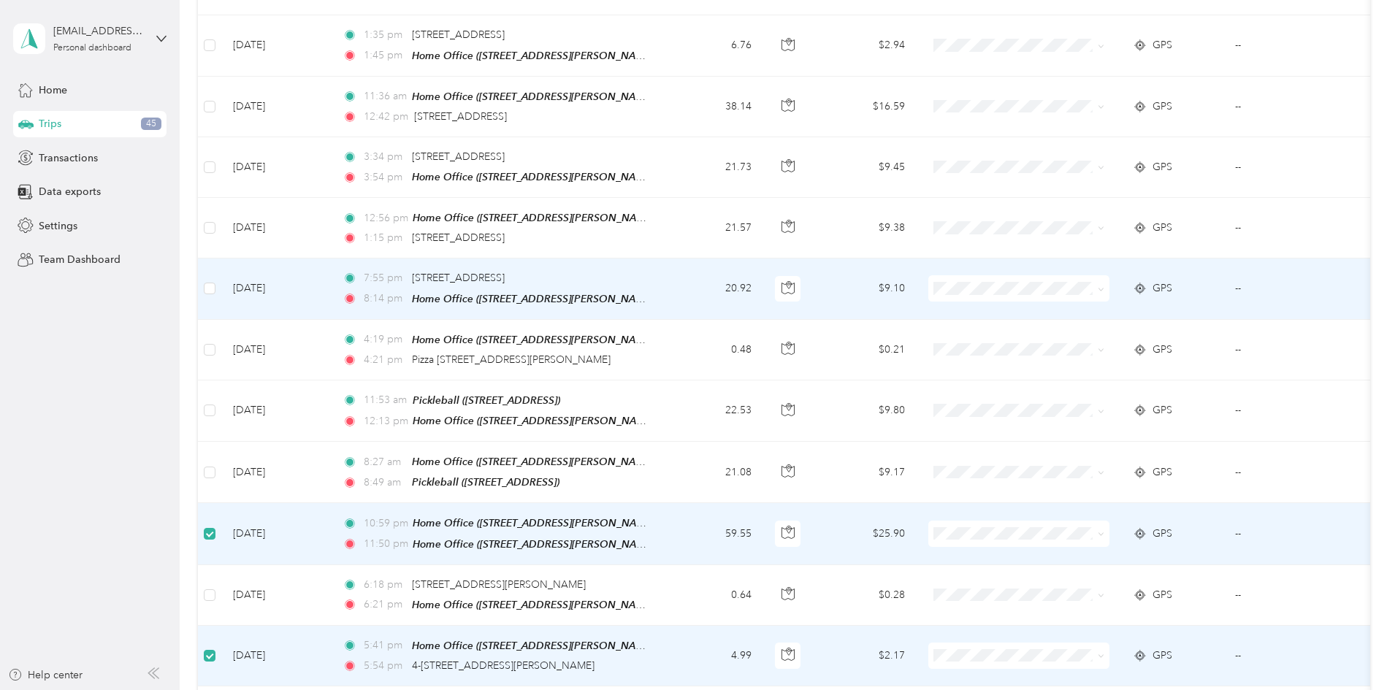
scroll to position [730, 0]
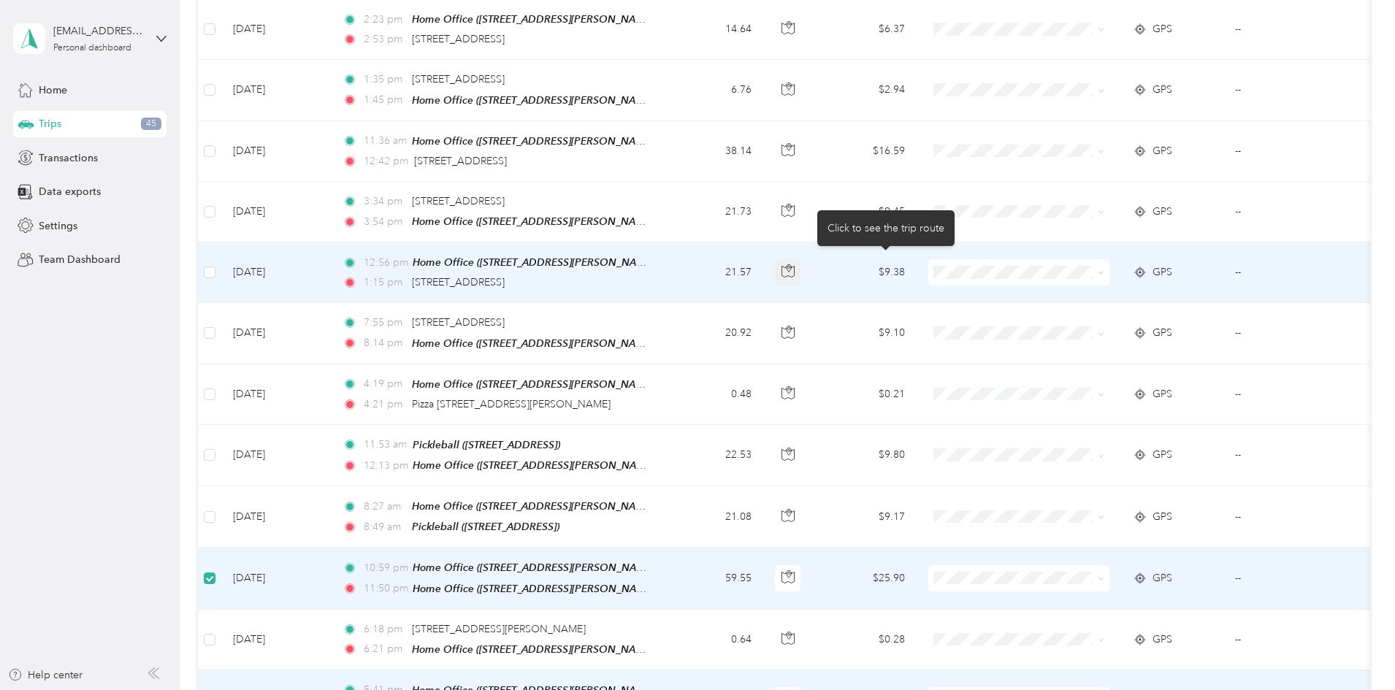
click at [795, 267] on icon "button" at bounding box center [788, 270] width 13 height 13
click at [795, 266] on icon "button" at bounding box center [788, 270] width 13 height 13
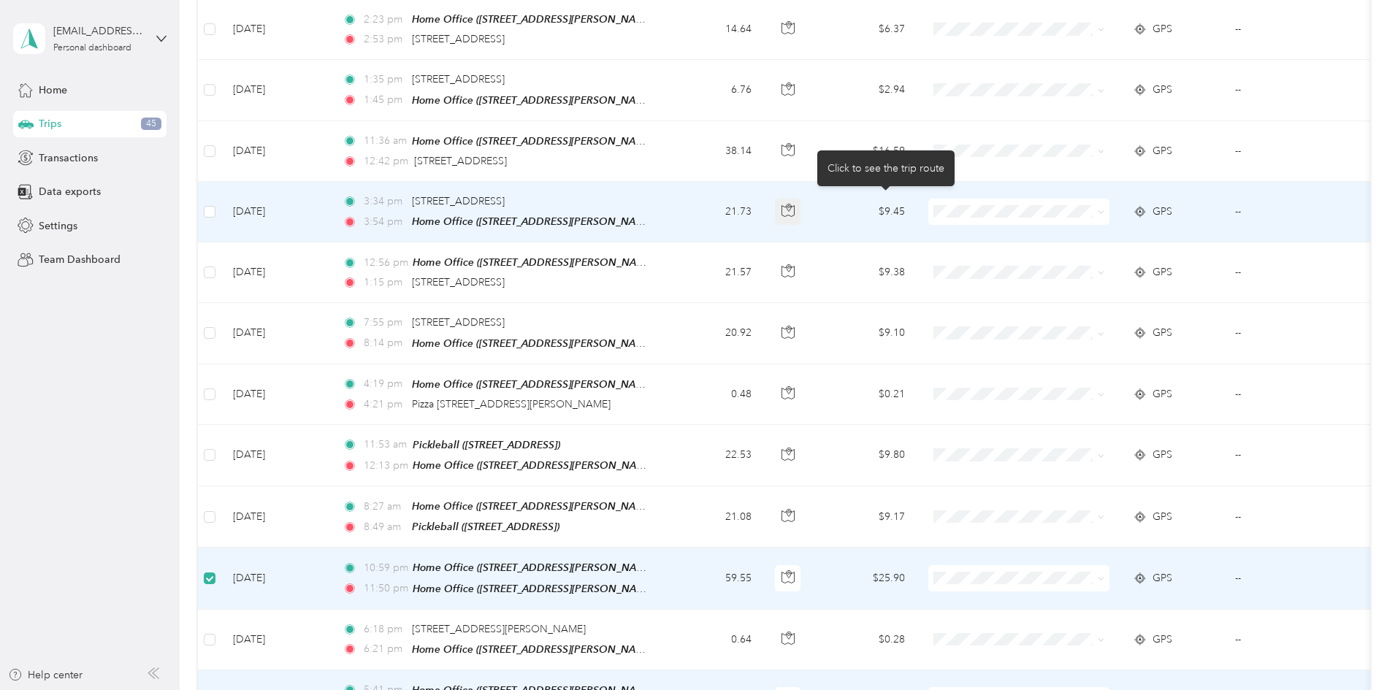
click at [795, 208] on icon "button" at bounding box center [788, 210] width 13 height 13
click at [795, 207] on icon "button" at bounding box center [788, 210] width 13 height 13
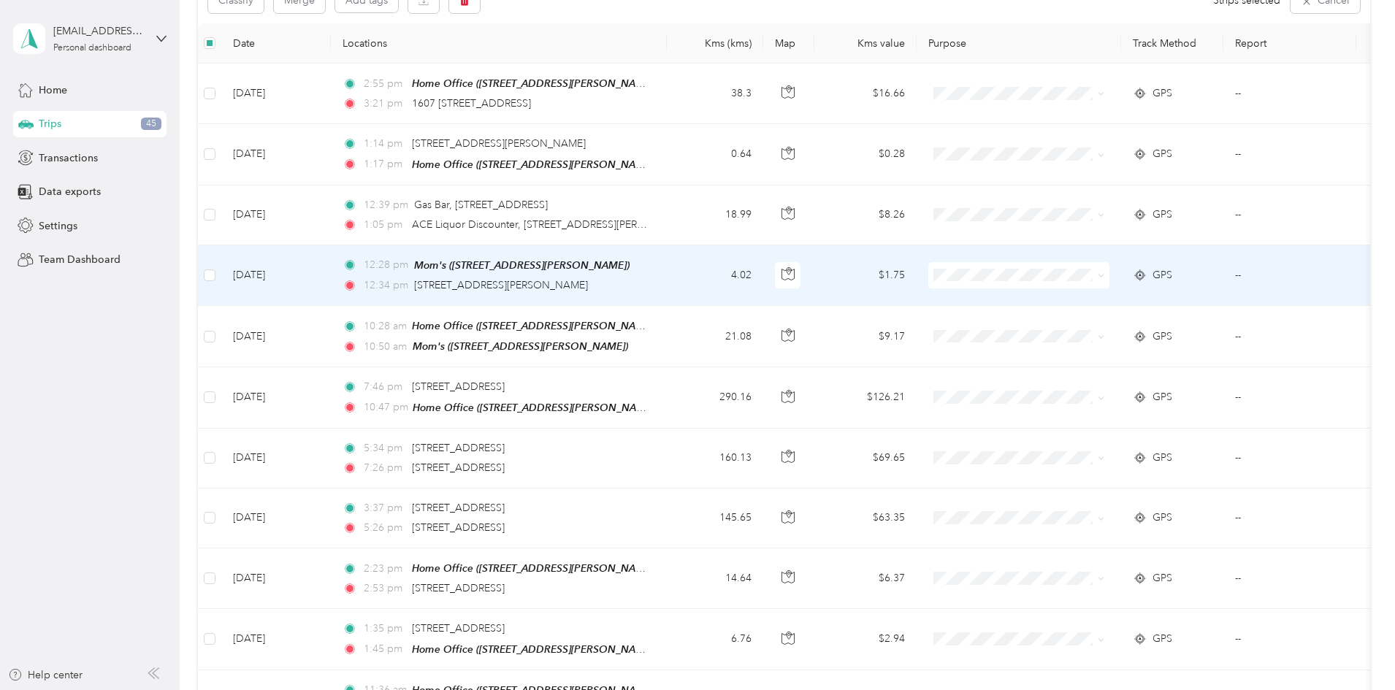
scroll to position [146, 0]
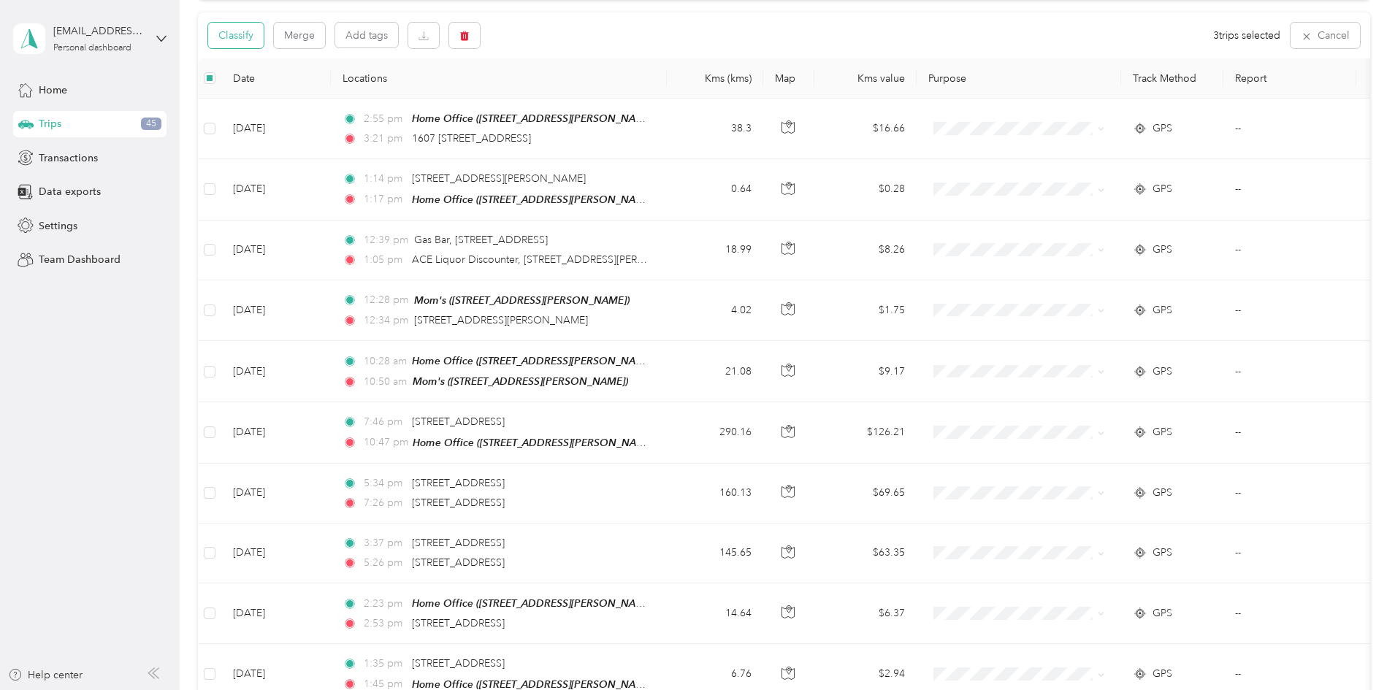
click at [264, 38] on button "Classify" at bounding box center [236, 36] width 56 height 26
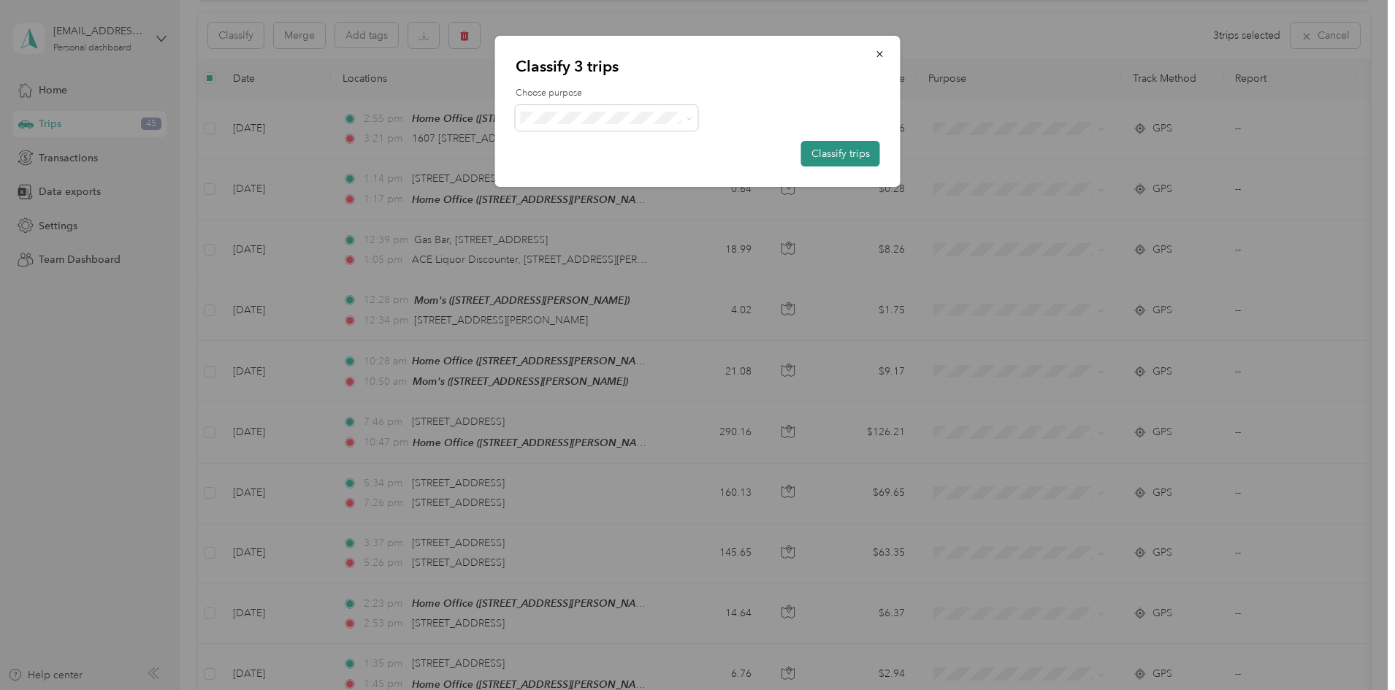
click at [852, 157] on button "Classify trips" at bounding box center [840, 154] width 79 height 26
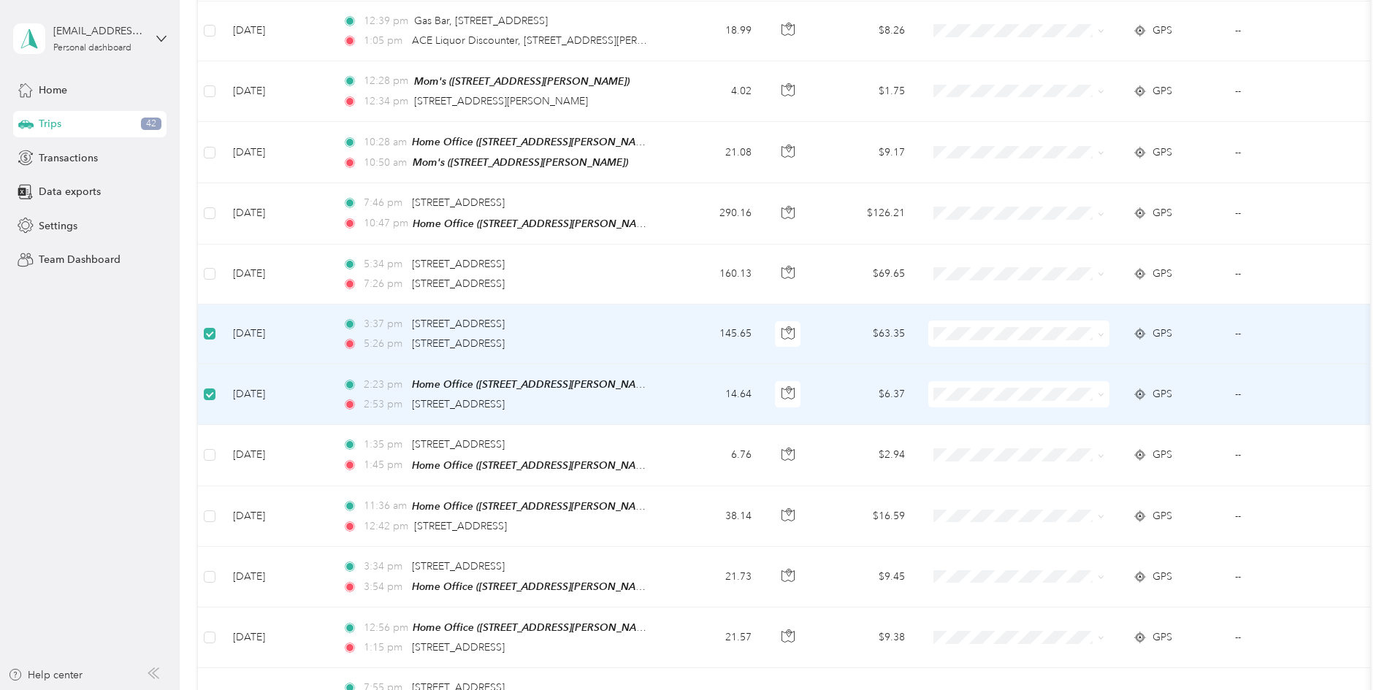
scroll to position [0, 0]
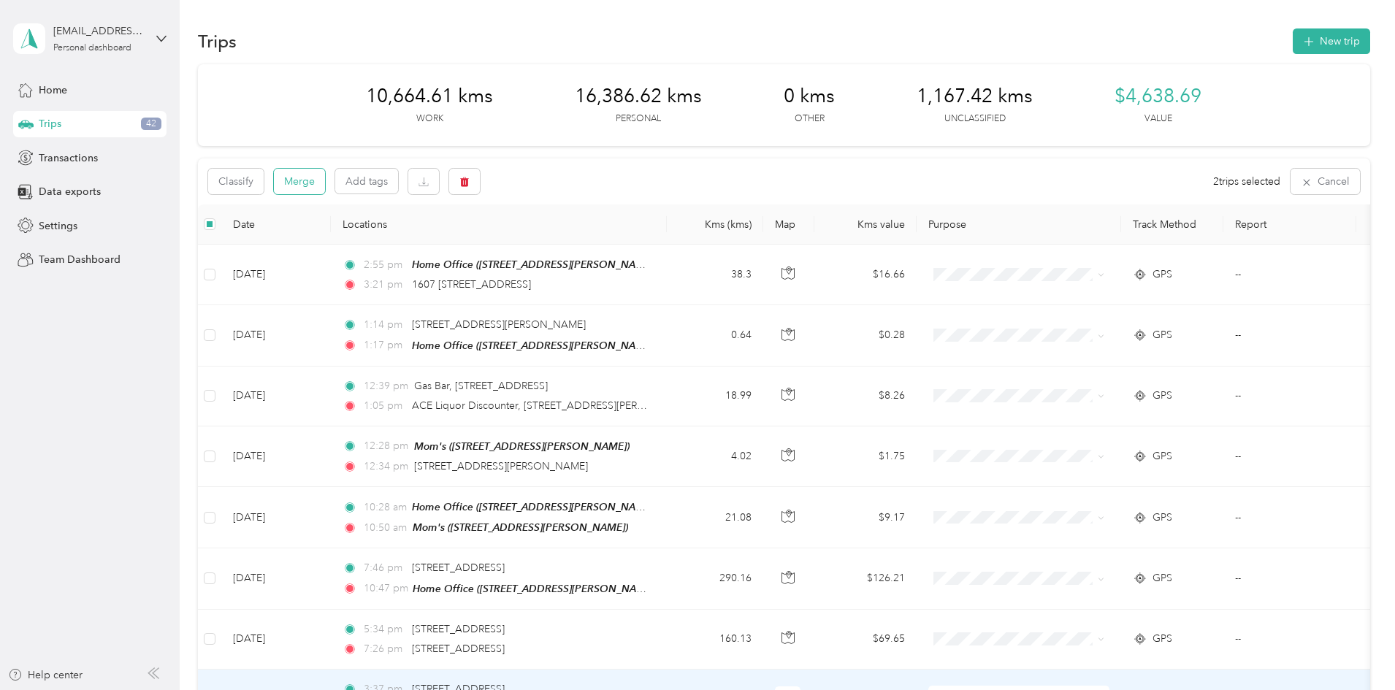
click at [325, 182] on button "Merge" at bounding box center [299, 182] width 51 height 26
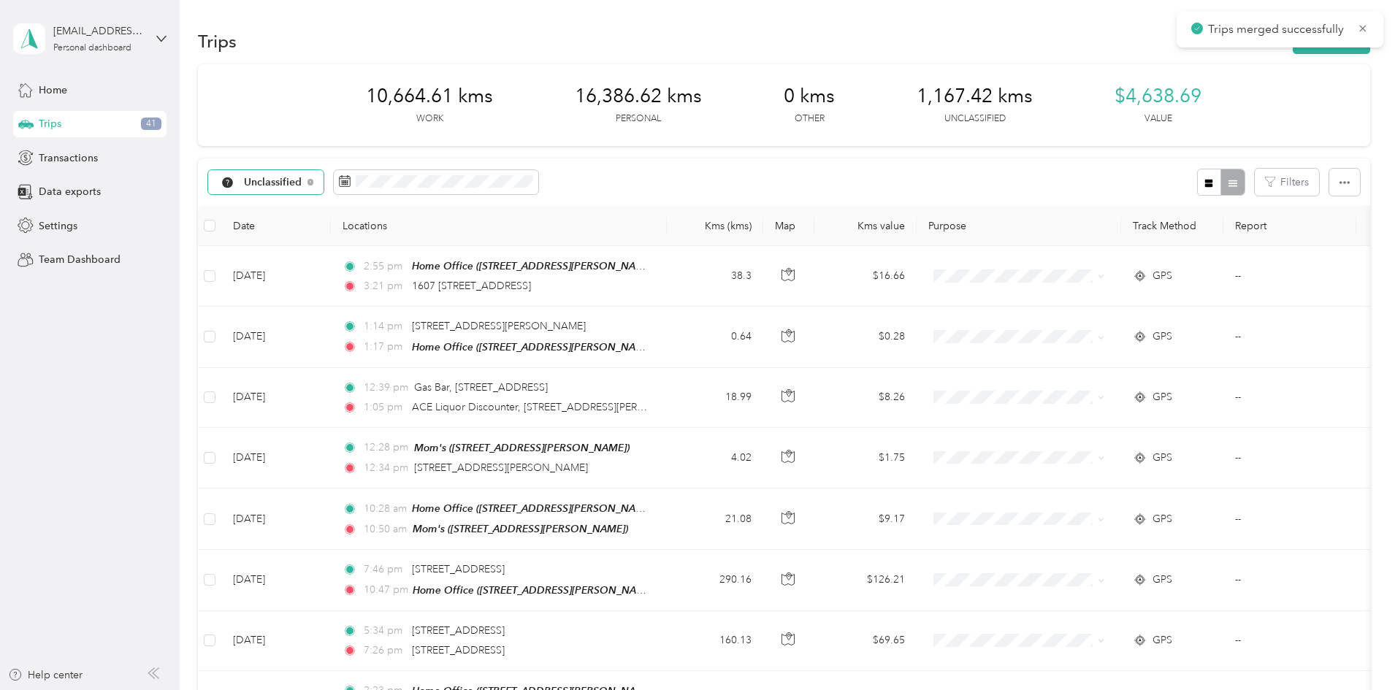
click at [302, 186] on span "Unclassified" at bounding box center [273, 182] width 58 height 10
click at [352, 256] on span "Work" at bounding box center [380, 259] width 76 height 15
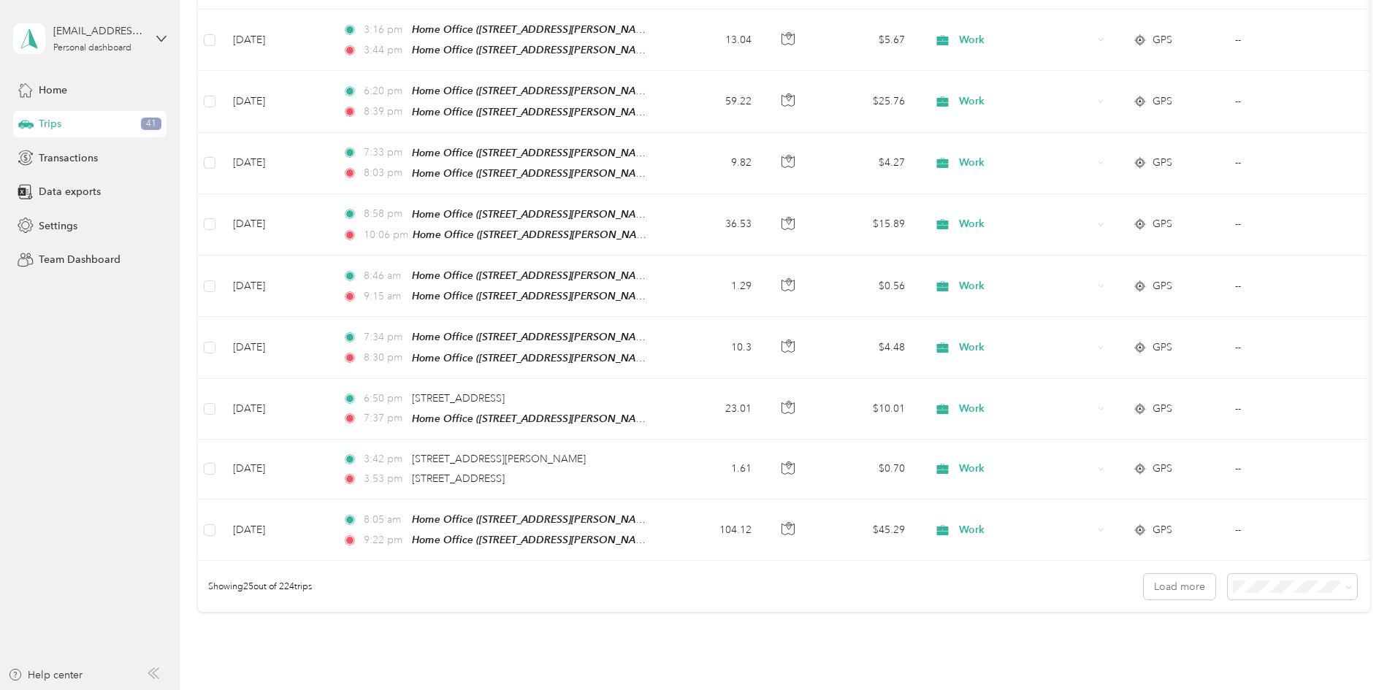
scroll to position [1242, 0]
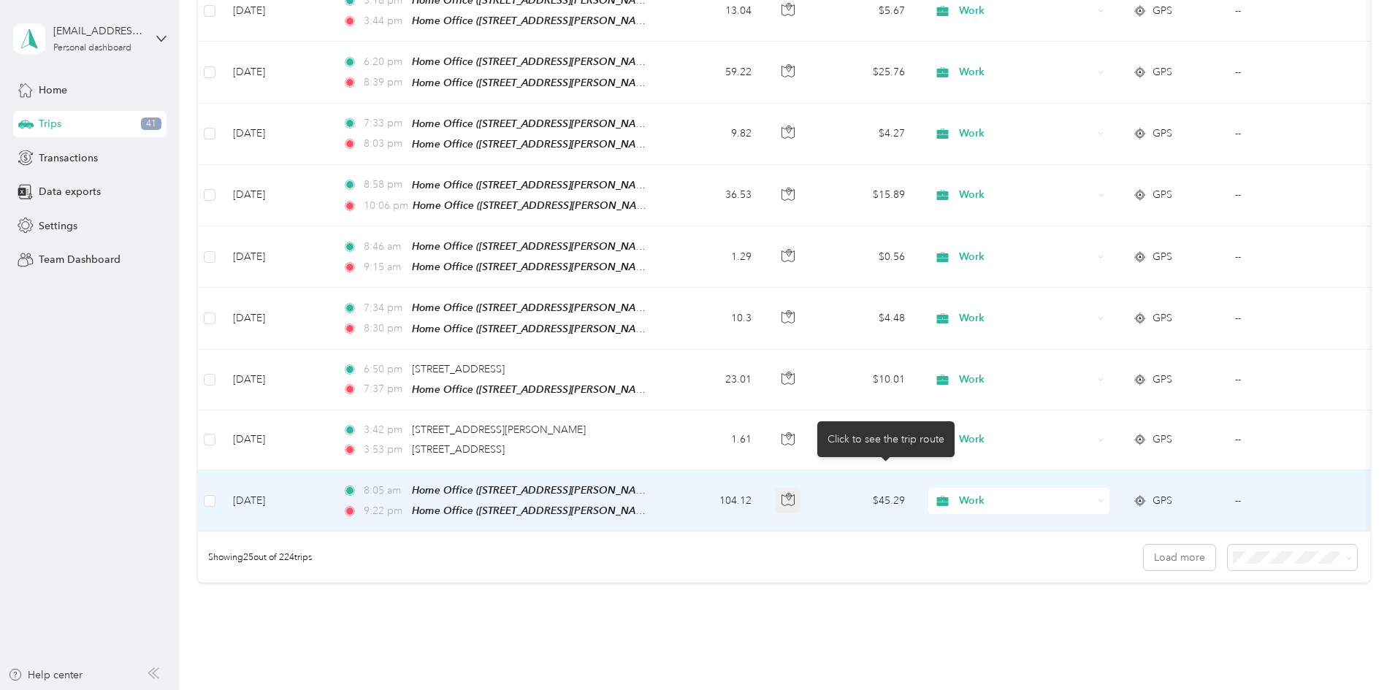
click at [791, 493] on icon "button" at bounding box center [789, 496] width 4 height 7
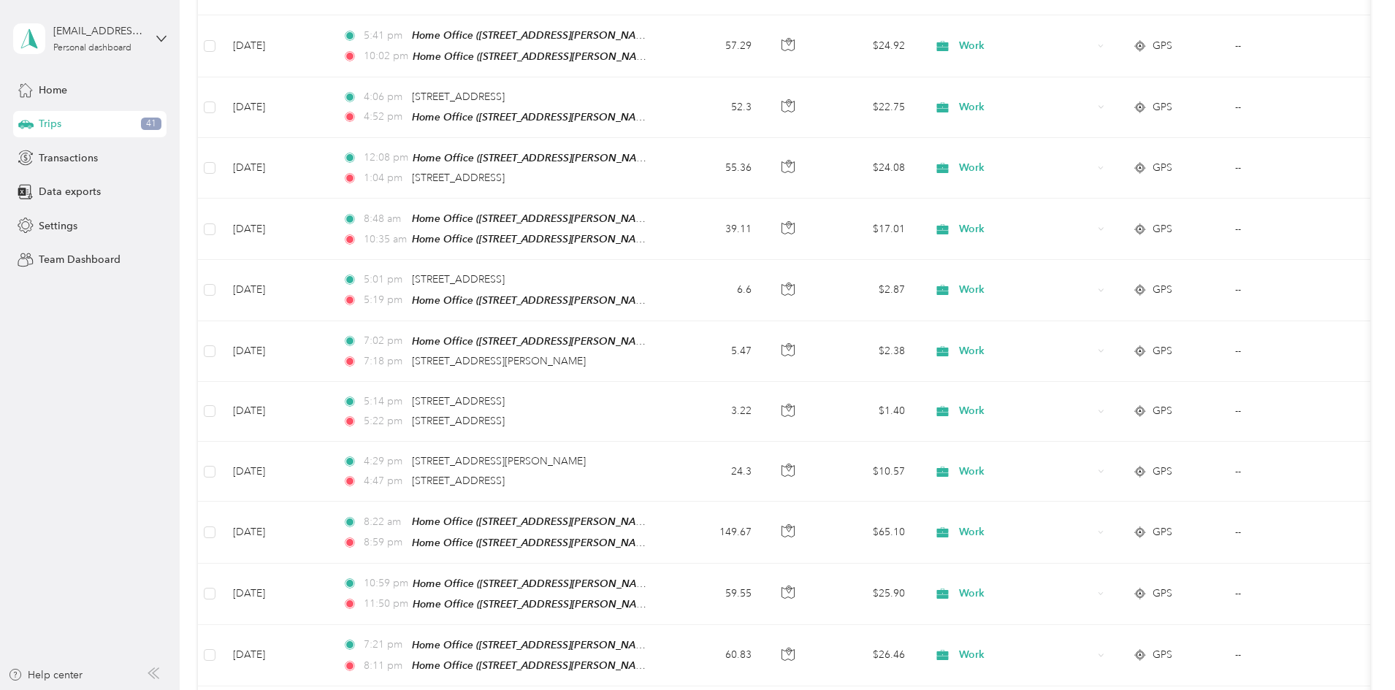
scroll to position [0, 0]
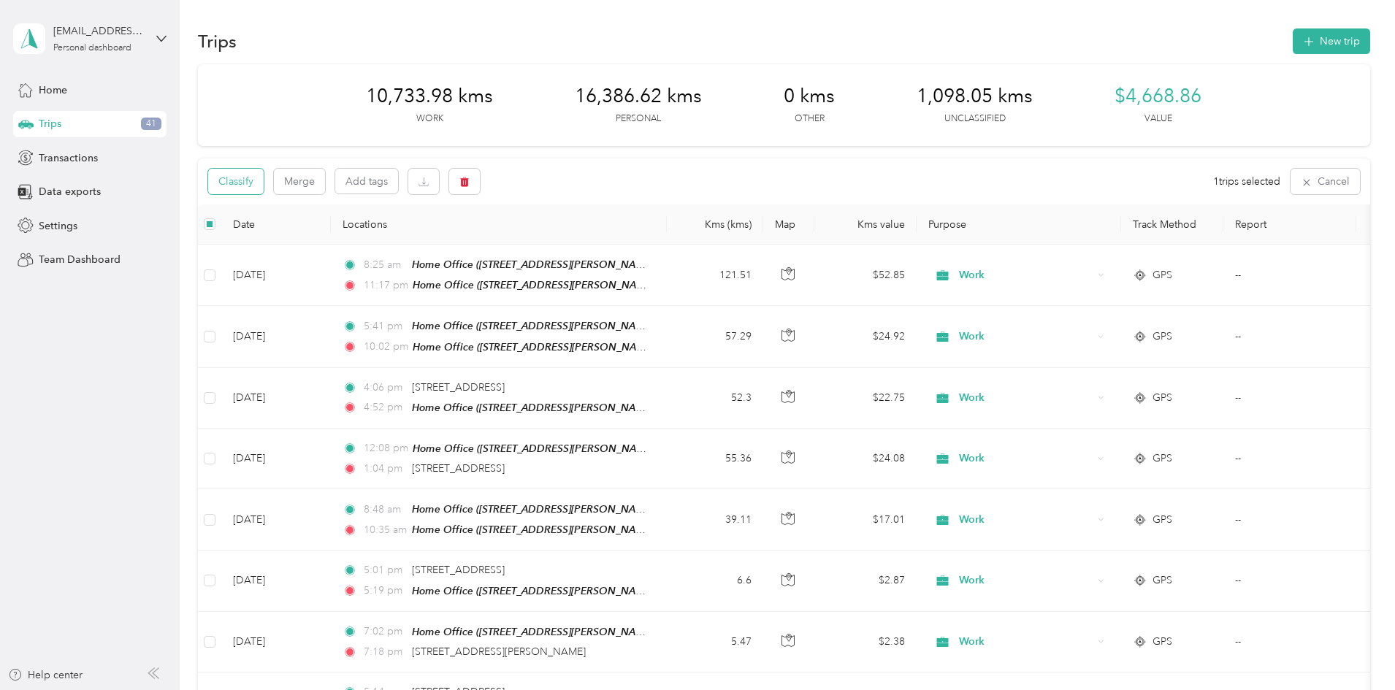
click at [264, 183] on button "Classify" at bounding box center [236, 182] width 56 height 26
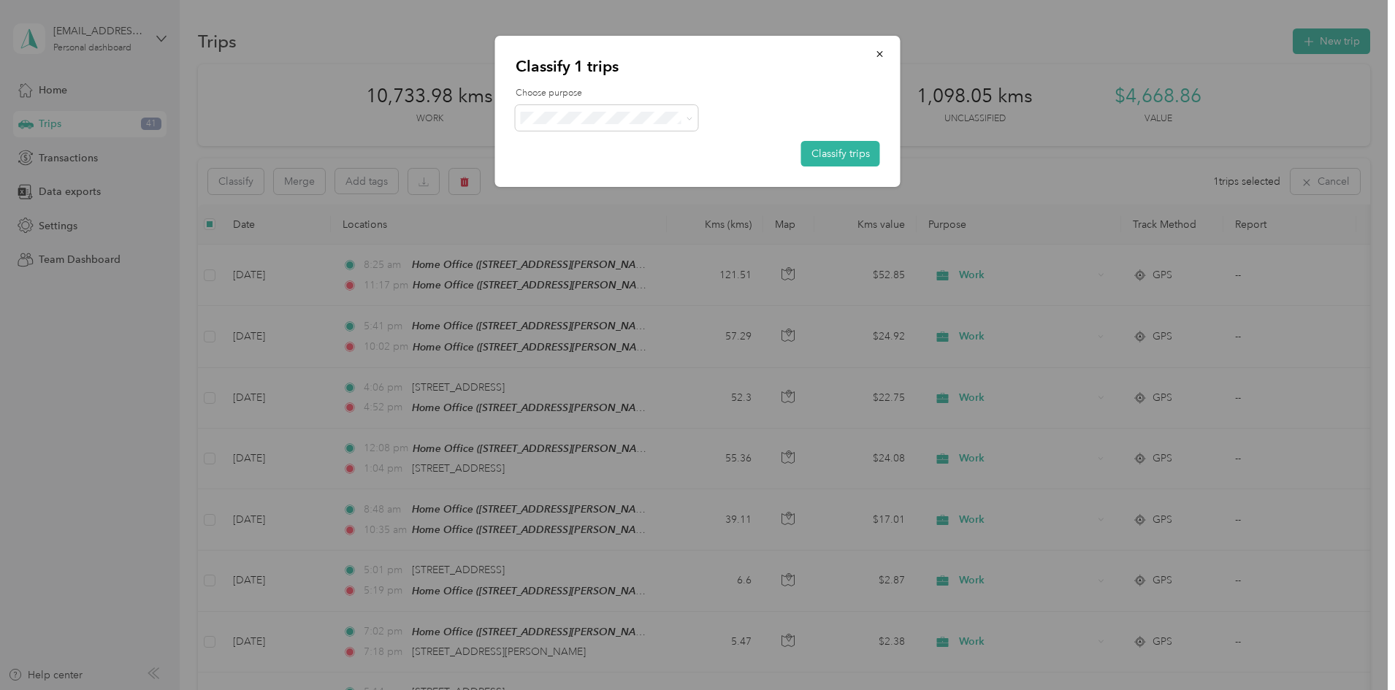
click at [319, 185] on div at bounding box center [697, 345] width 1395 height 690
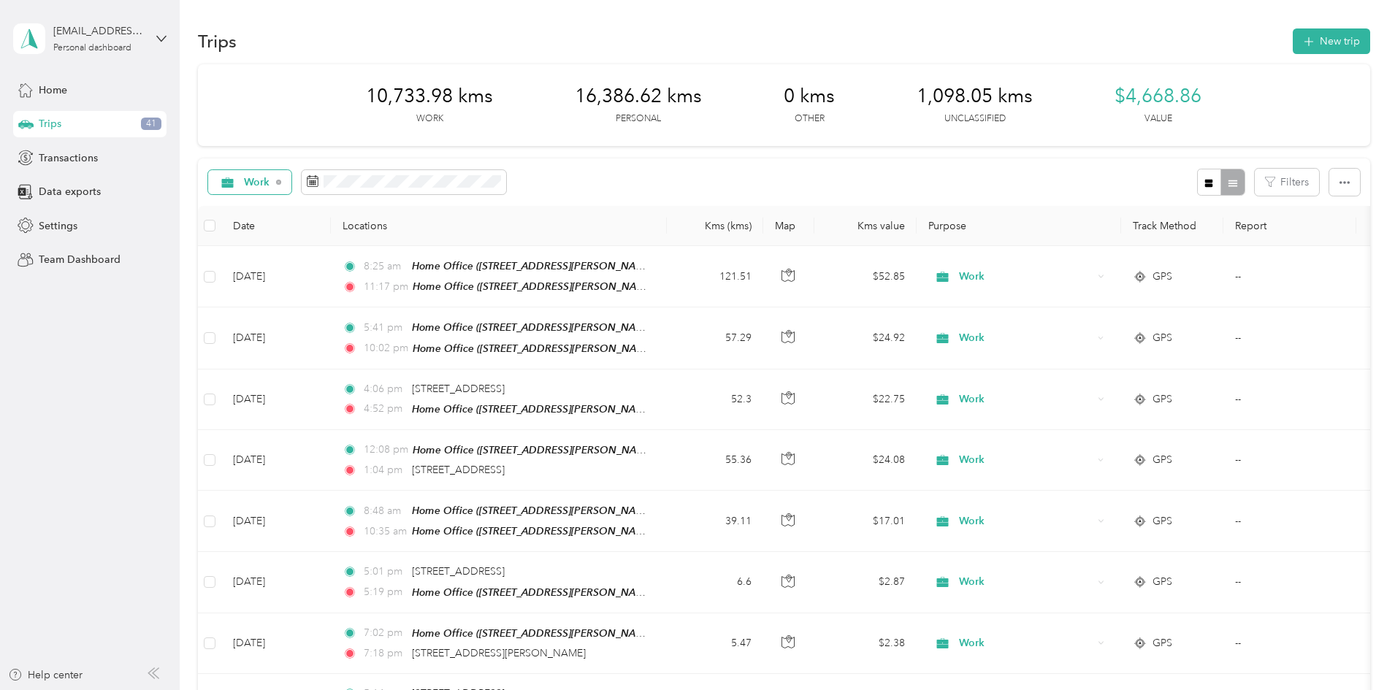
click at [270, 186] on span "Work" at bounding box center [257, 182] width 26 height 10
click at [369, 237] on li "Unclassified" at bounding box center [358, 234] width 107 height 26
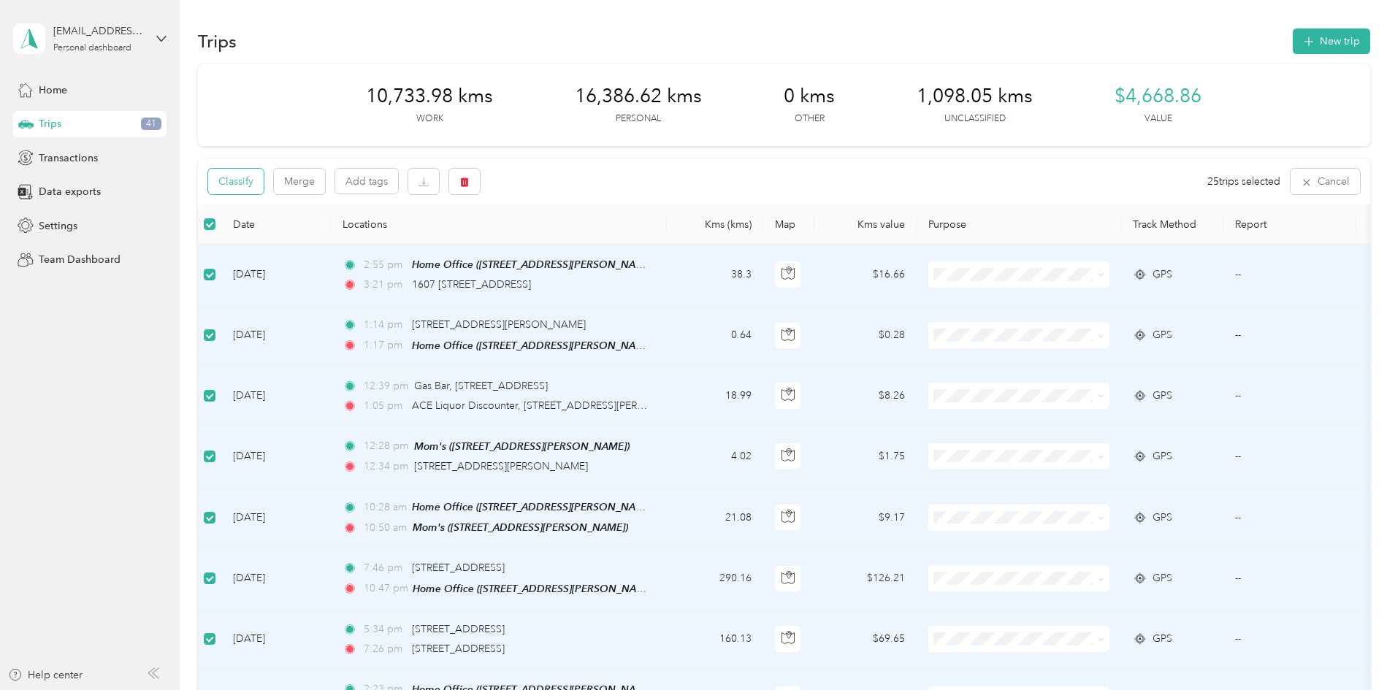
click at [264, 191] on button "Classify" at bounding box center [236, 182] width 56 height 26
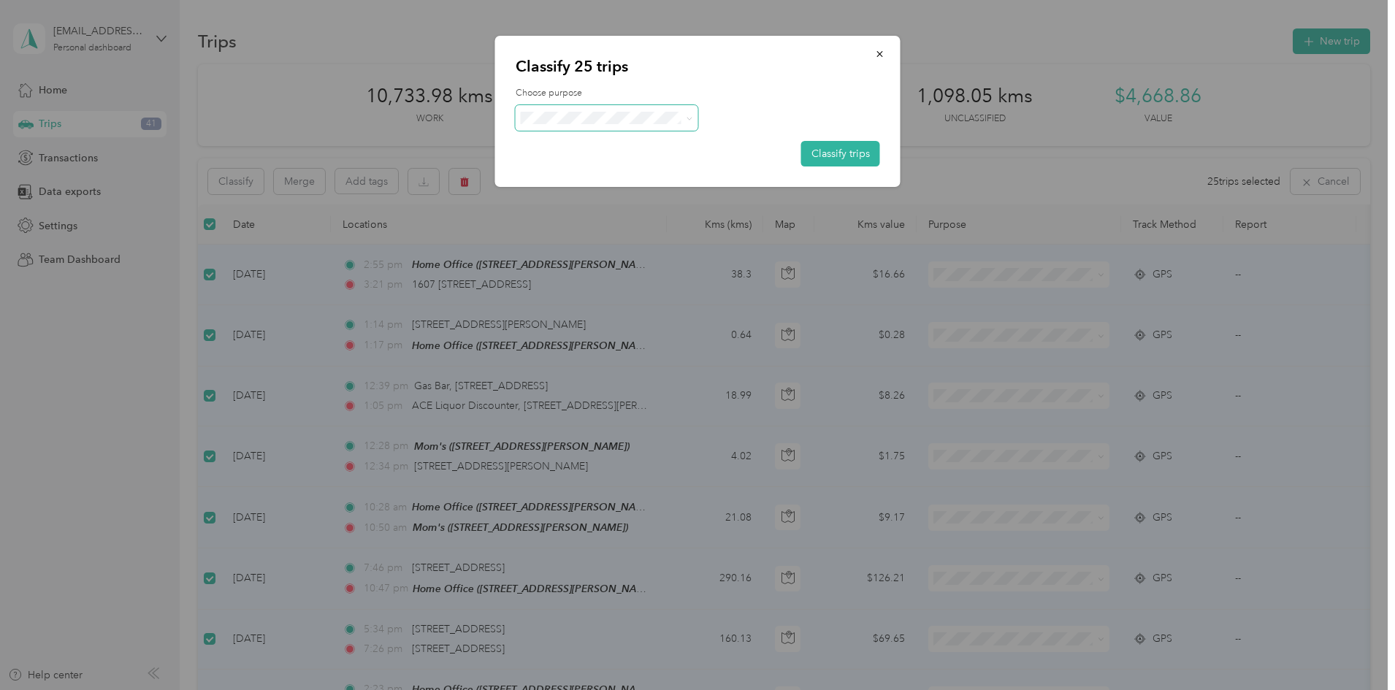
click at [608, 125] on span at bounding box center [607, 118] width 183 height 26
click at [692, 119] on icon at bounding box center [689, 118] width 7 height 7
click at [596, 167] on span "Personal" at bounding box center [619, 170] width 136 height 15
click at [855, 159] on button "Classify trips" at bounding box center [840, 154] width 79 height 26
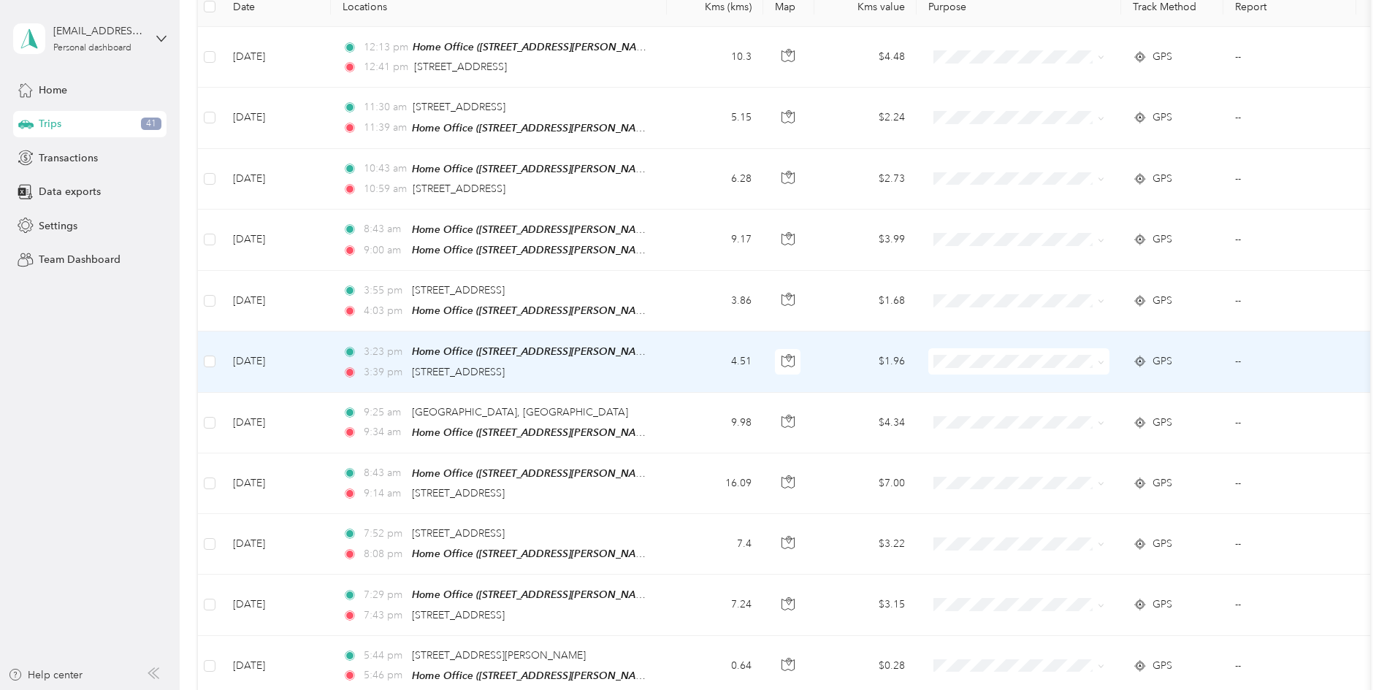
scroll to position [292, 0]
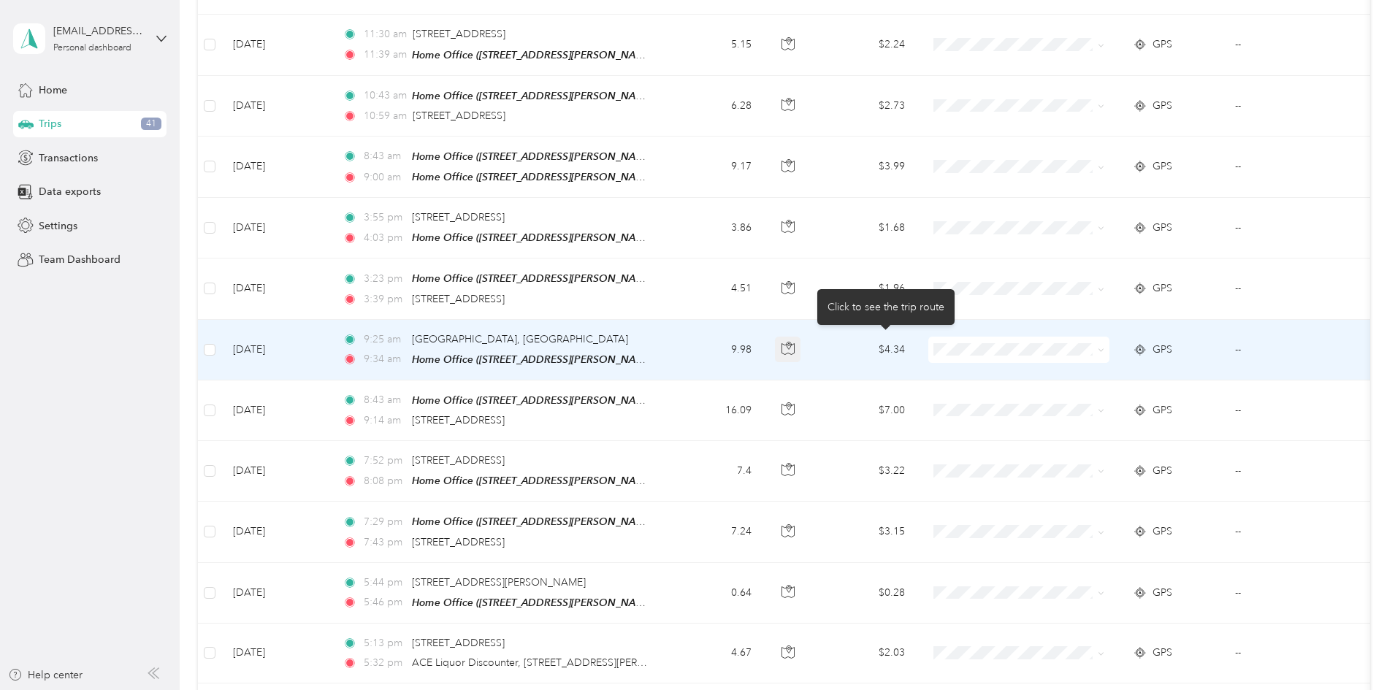
click at [795, 345] on icon "button" at bounding box center [788, 348] width 13 height 13
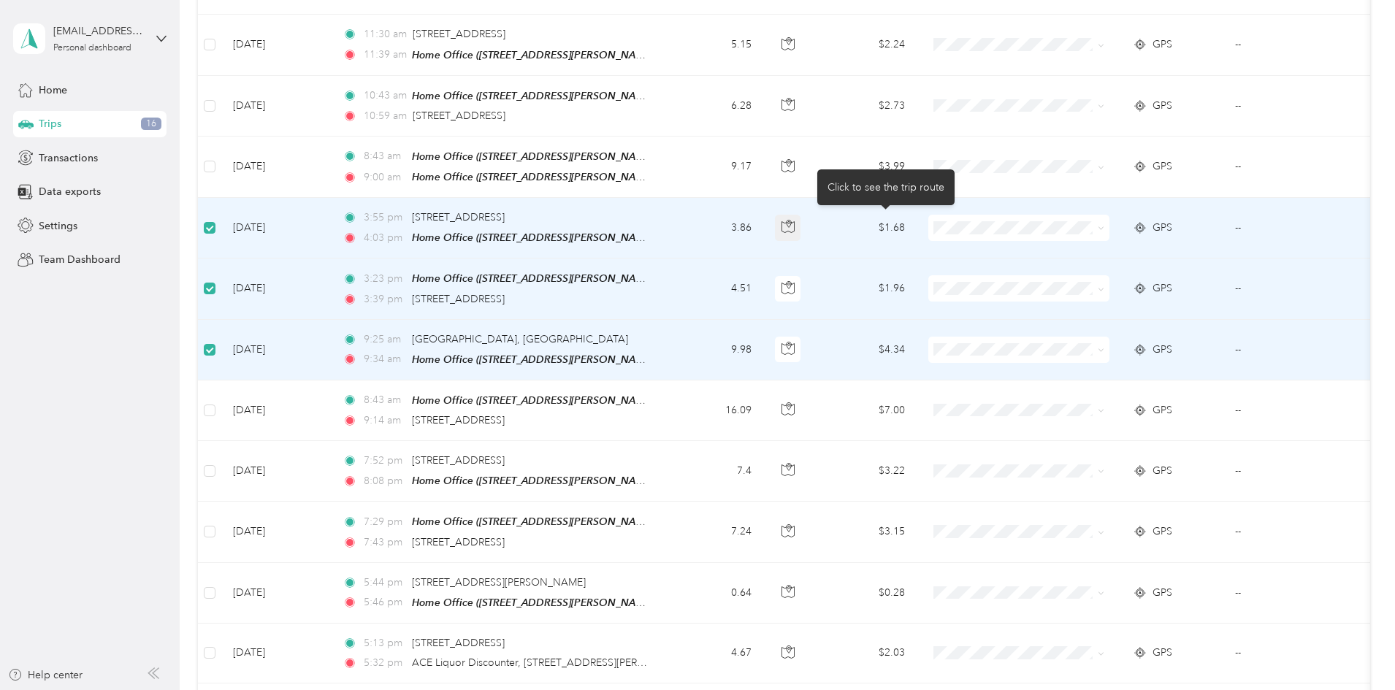
click at [801, 220] on button "button" at bounding box center [788, 228] width 26 height 26
drag, startPoint x: 891, startPoint y: 229, endPoint x: 865, endPoint y: 226, distance: 26.5
click at [801, 229] on button "button" at bounding box center [788, 228] width 26 height 26
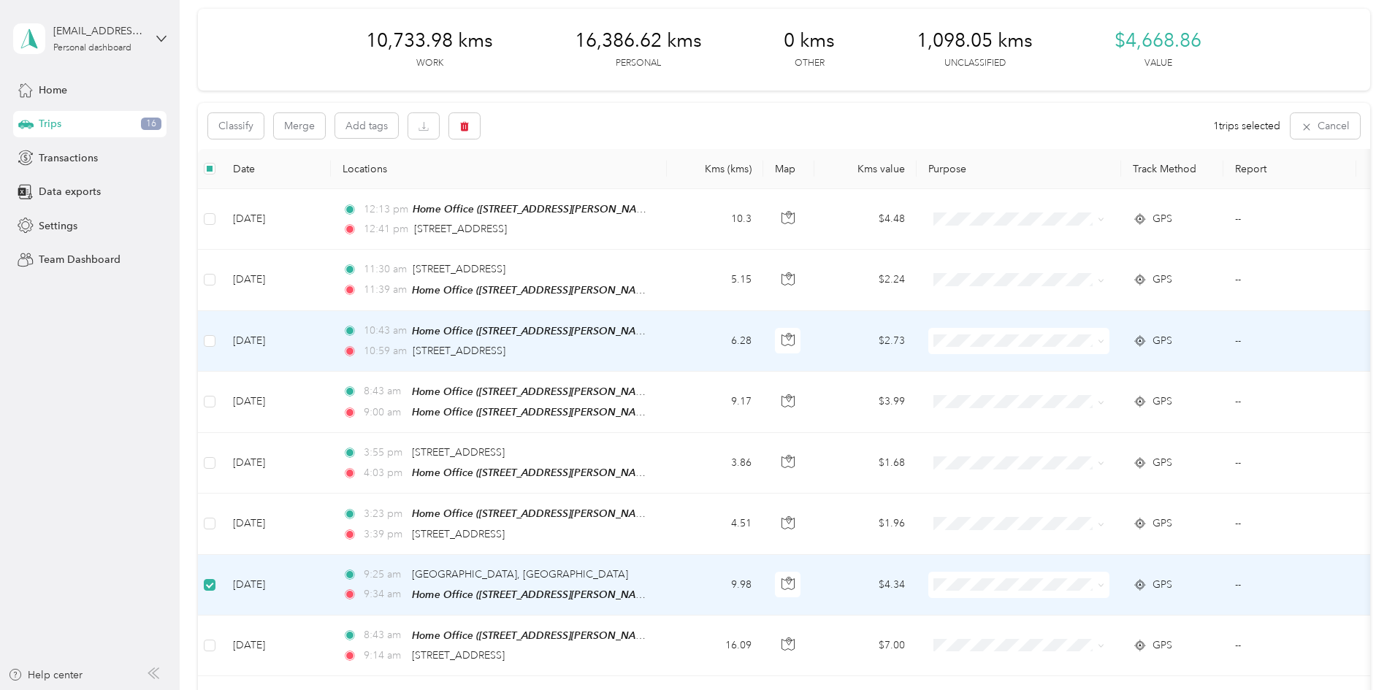
scroll to position [0, 0]
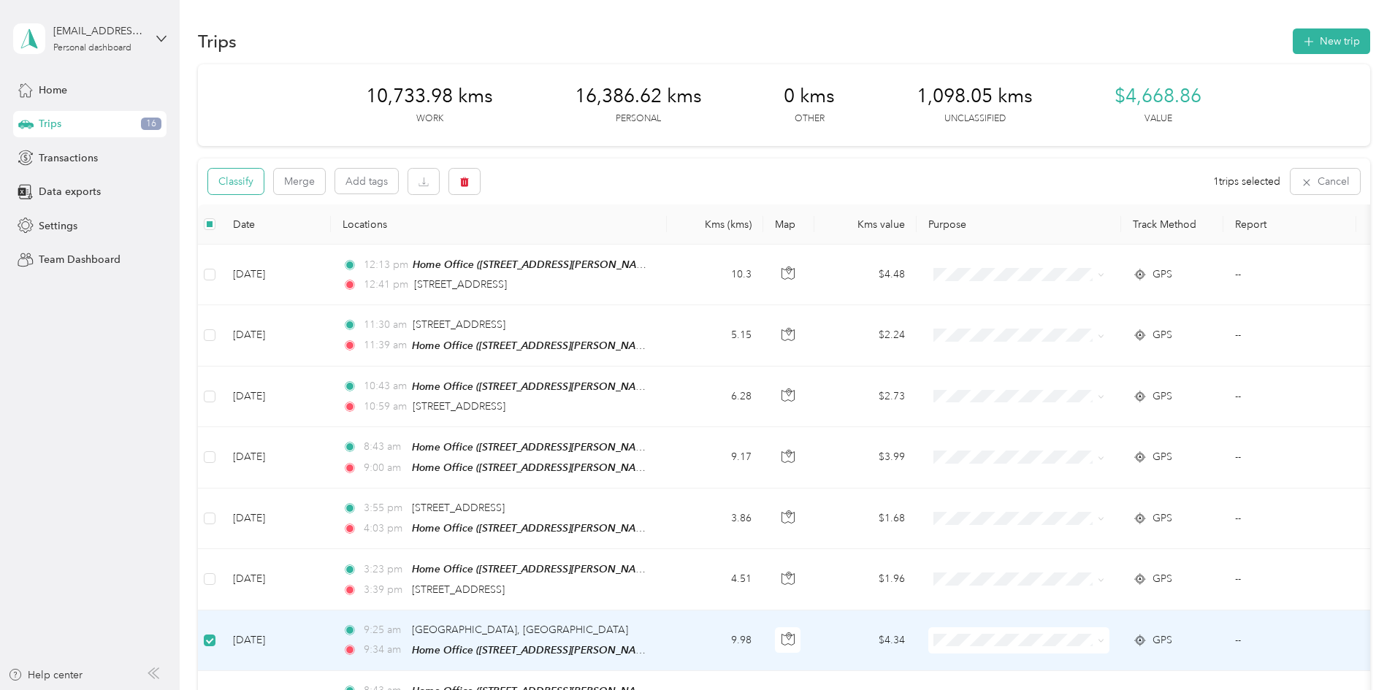
click at [264, 184] on button "Classify" at bounding box center [236, 182] width 56 height 26
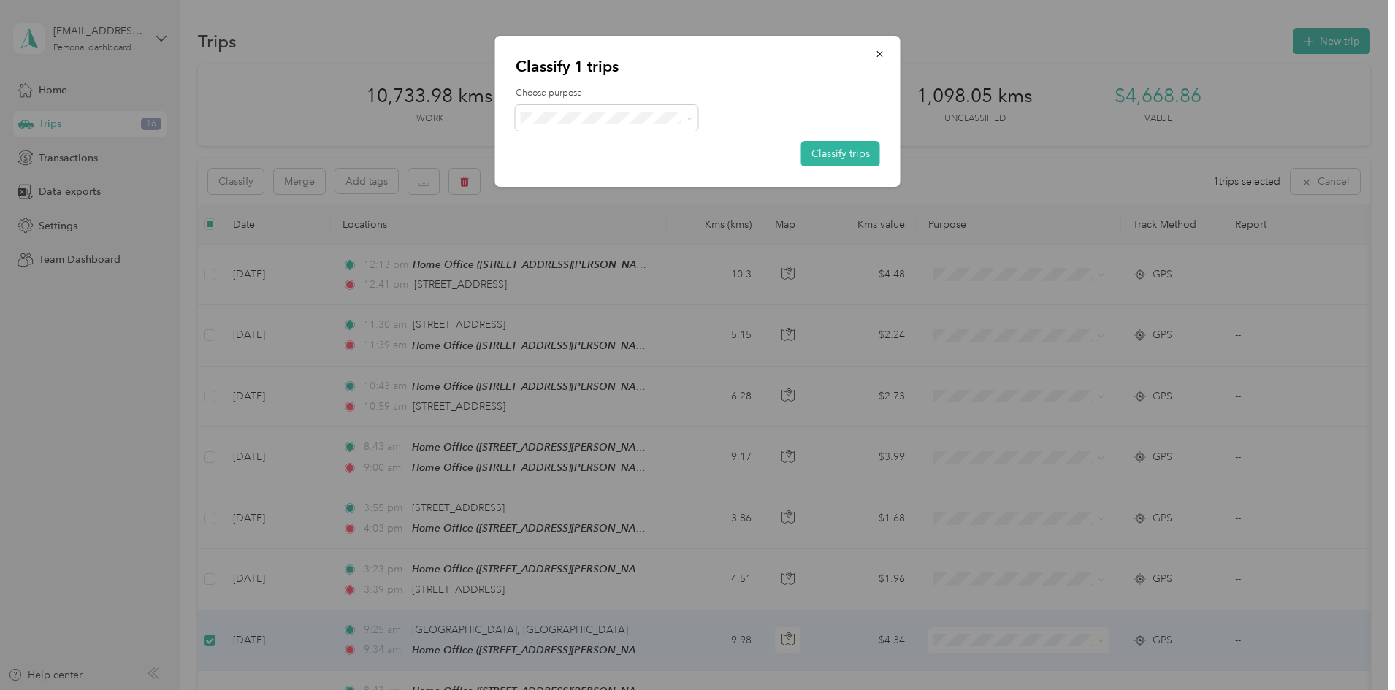
click at [589, 144] on span "Work" at bounding box center [619, 141] width 136 height 15
click at [822, 148] on button "Classify trips" at bounding box center [840, 154] width 79 height 26
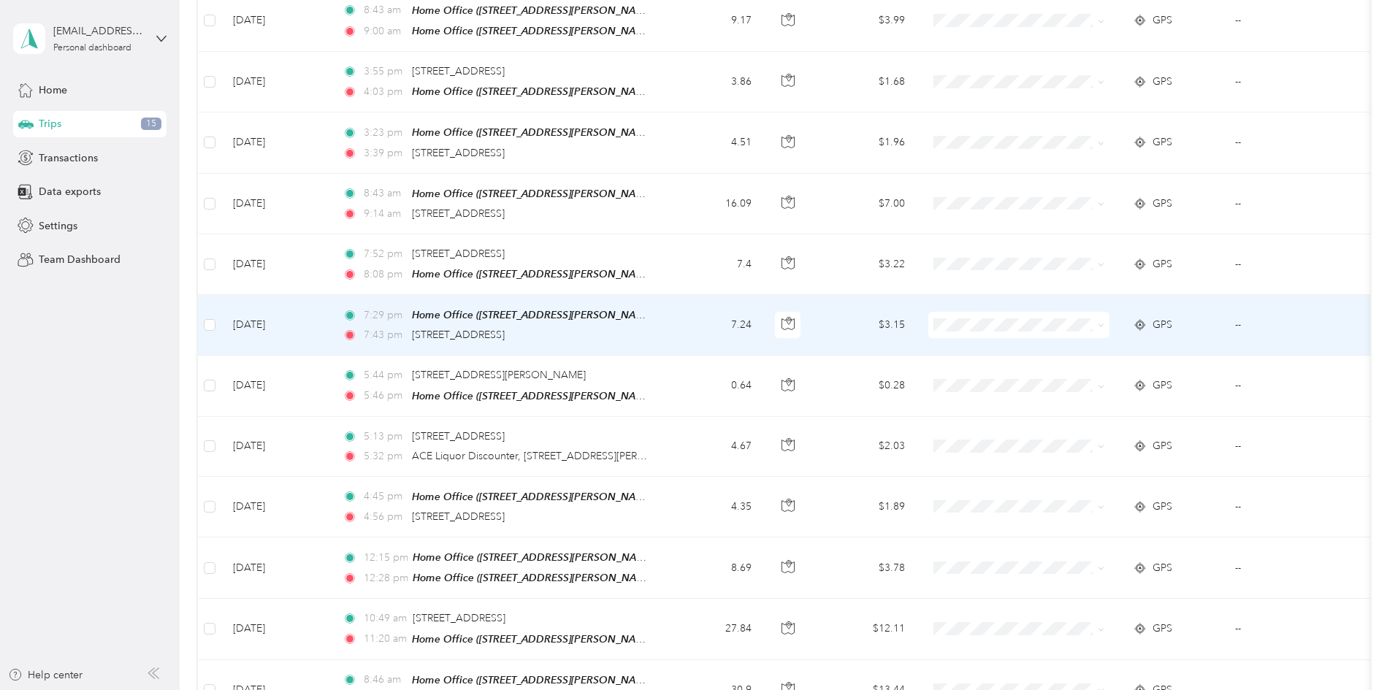
scroll to position [365, 0]
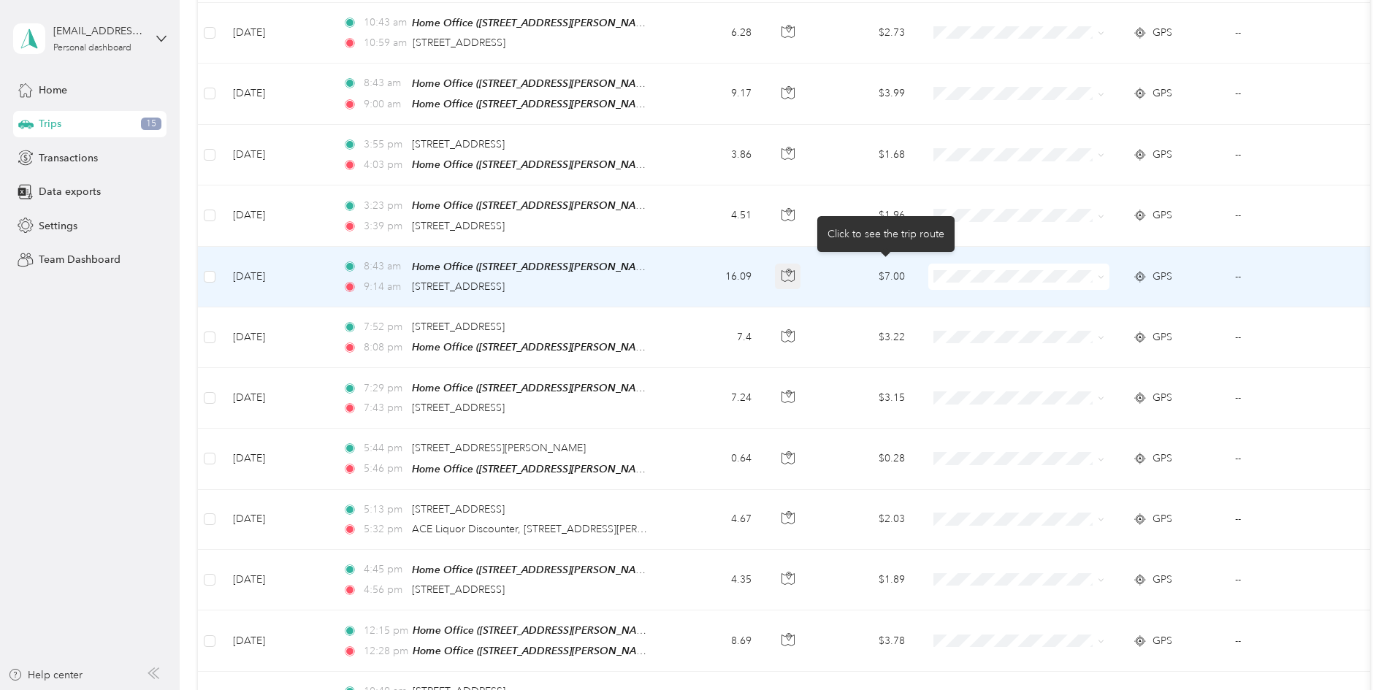
click at [801, 268] on button "button" at bounding box center [788, 277] width 26 height 26
click at [795, 272] on icon "button" at bounding box center [788, 275] width 13 height 13
click at [1104, 274] on icon at bounding box center [1101, 277] width 7 height 7
click at [1103, 298] on span "Work" at bounding box center [1129, 298] width 135 height 15
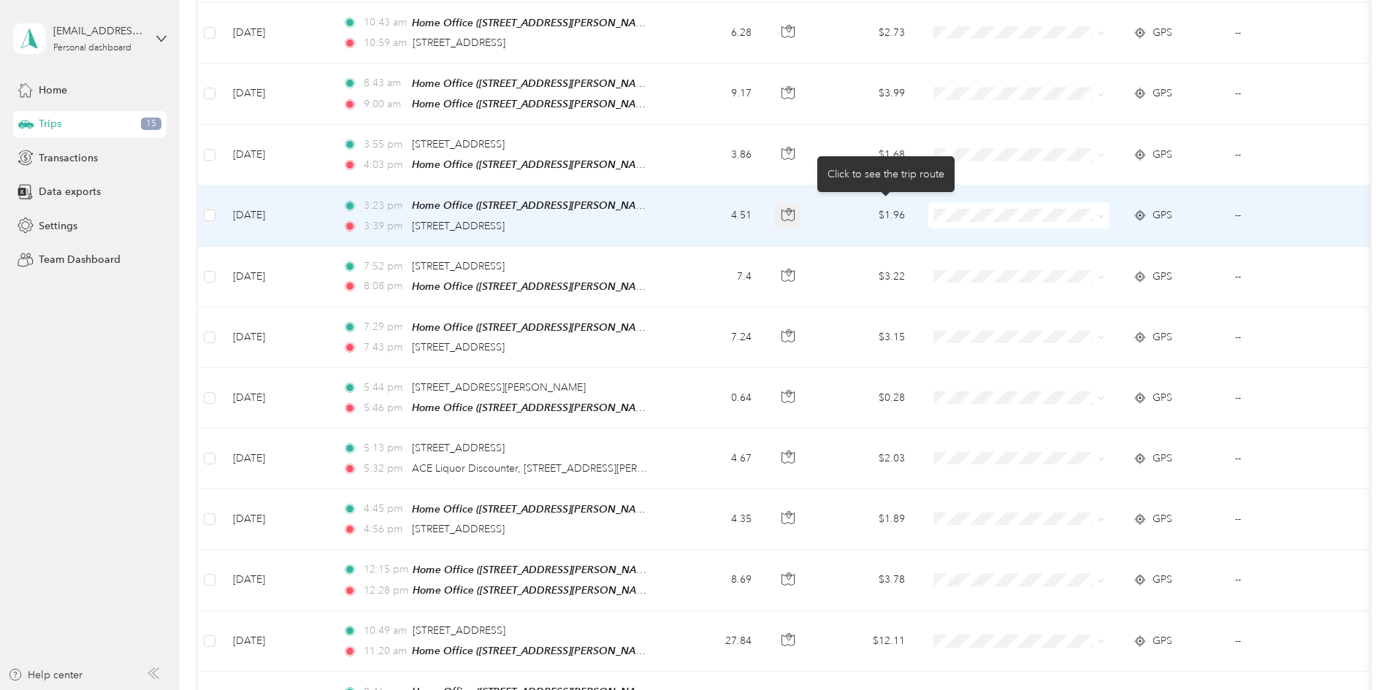
click at [795, 211] on icon "button" at bounding box center [788, 214] width 13 height 13
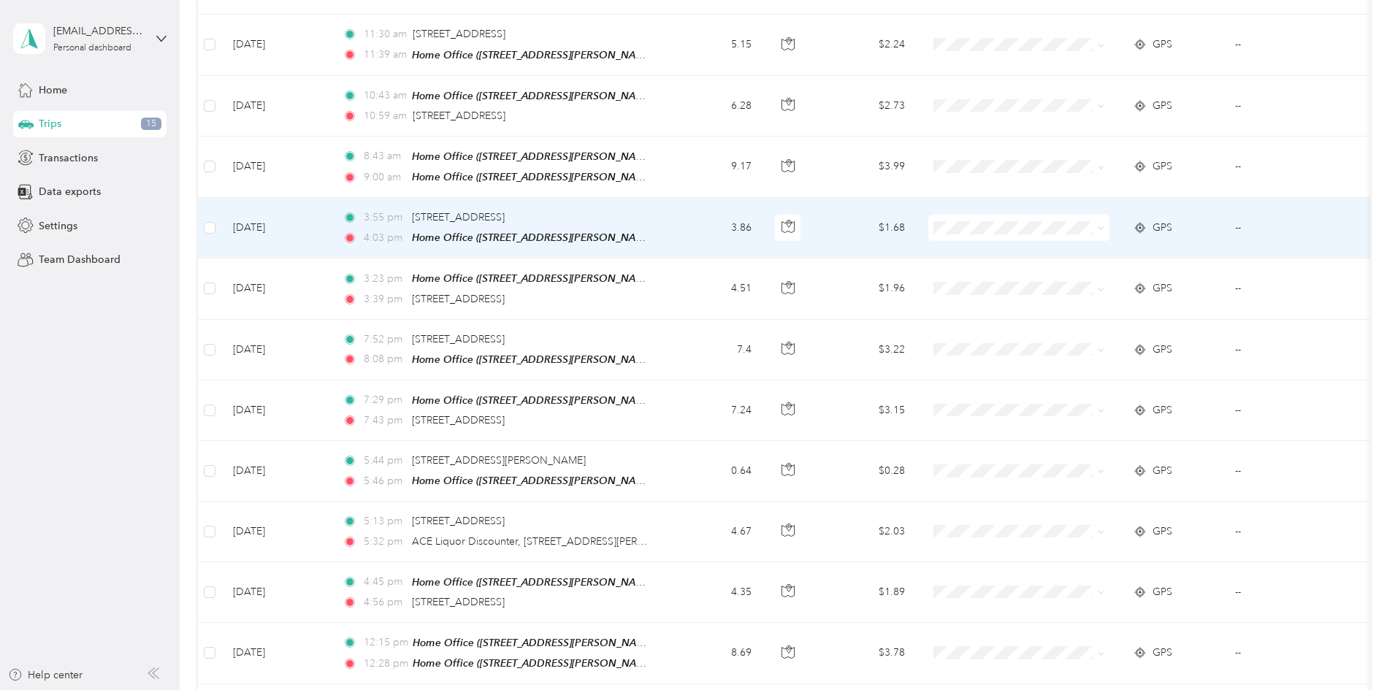
scroll to position [0, 0]
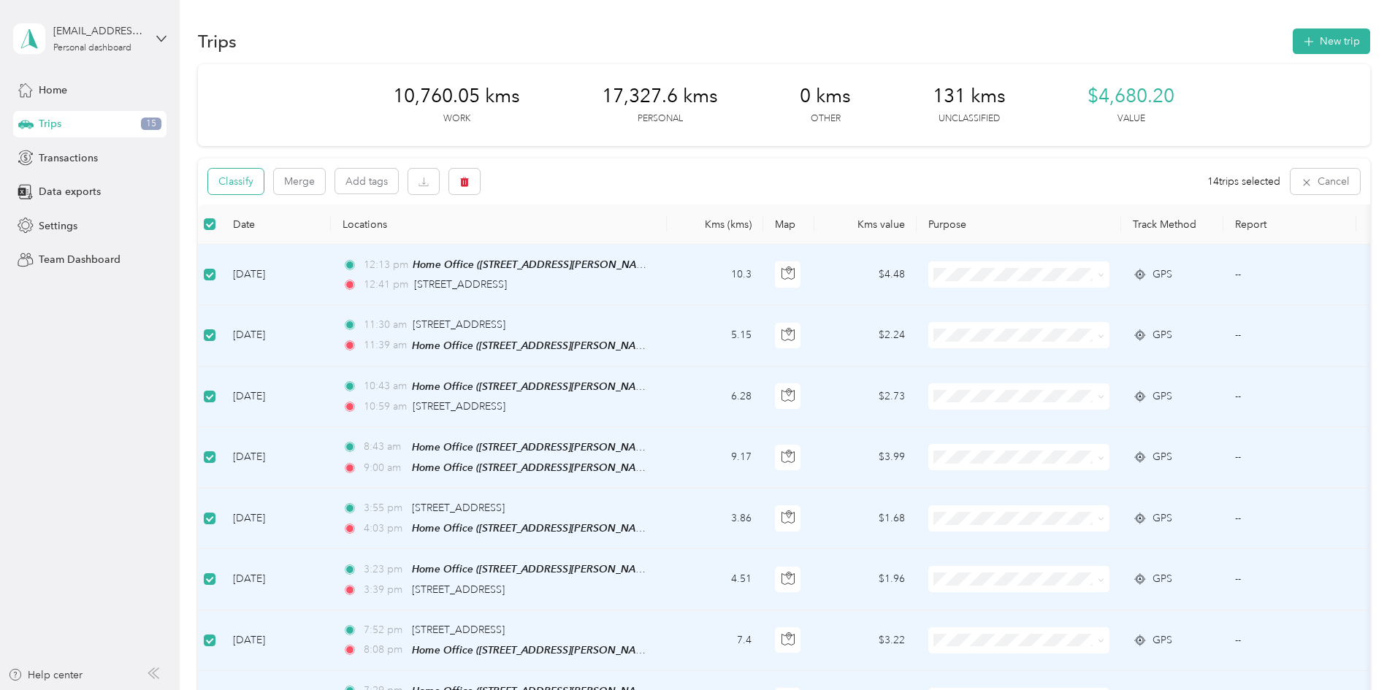
click at [264, 186] on button "Classify" at bounding box center [236, 182] width 56 height 26
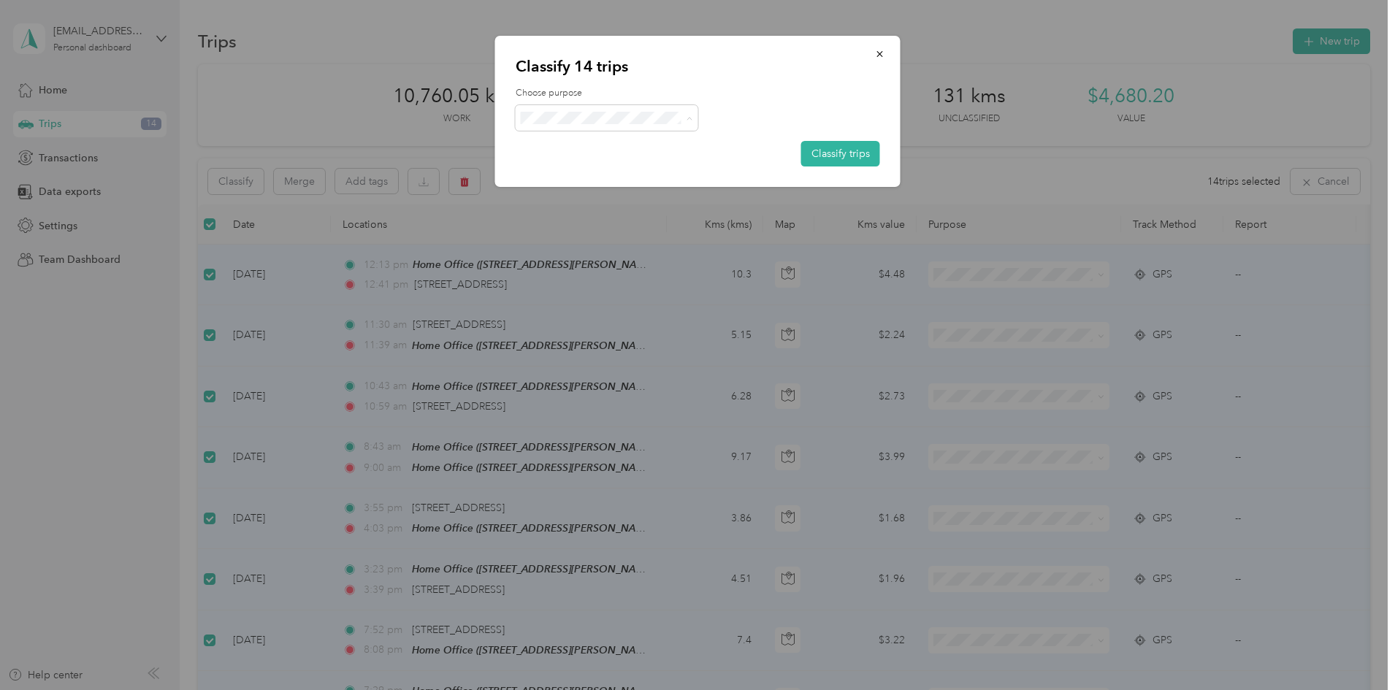
click at [575, 174] on li "Personal" at bounding box center [607, 171] width 183 height 26
click at [828, 154] on button "Classify trips" at bounding box center [840, 154] width 79 height 26
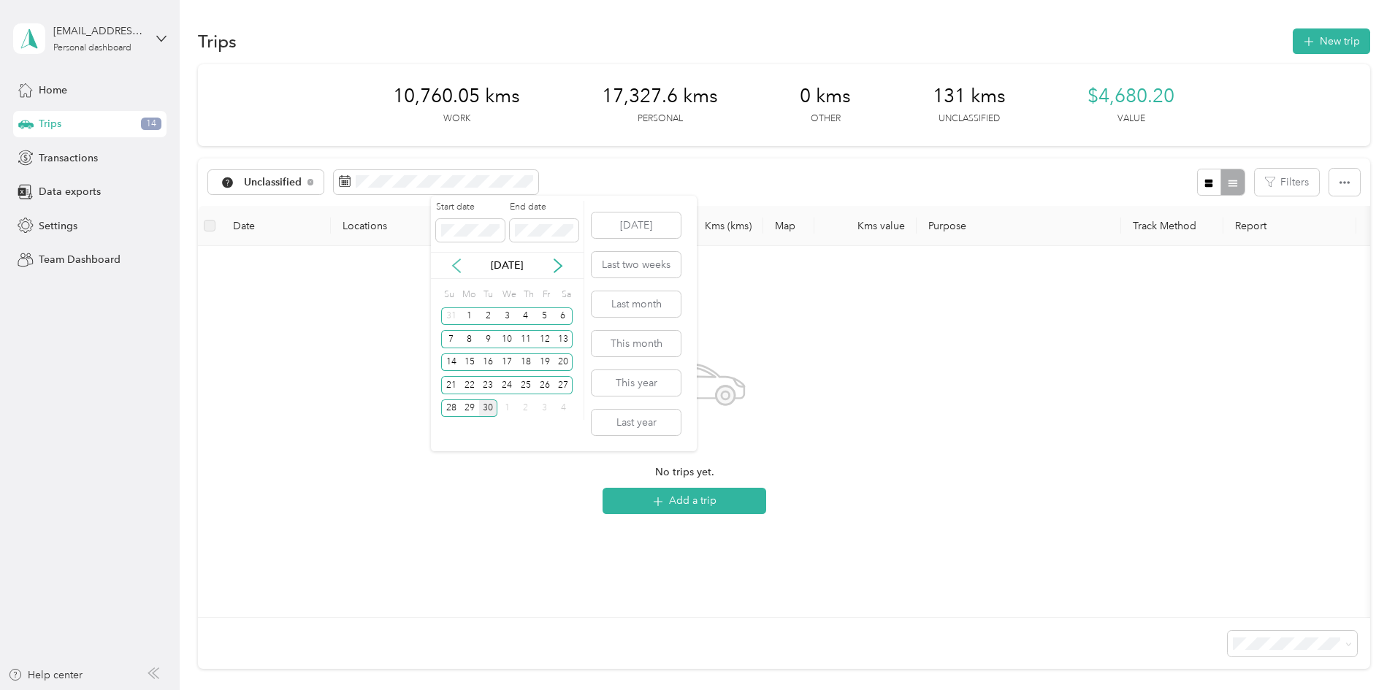
click at [455, 264] on icon at bounding box center [456, 265] width 7 height 13
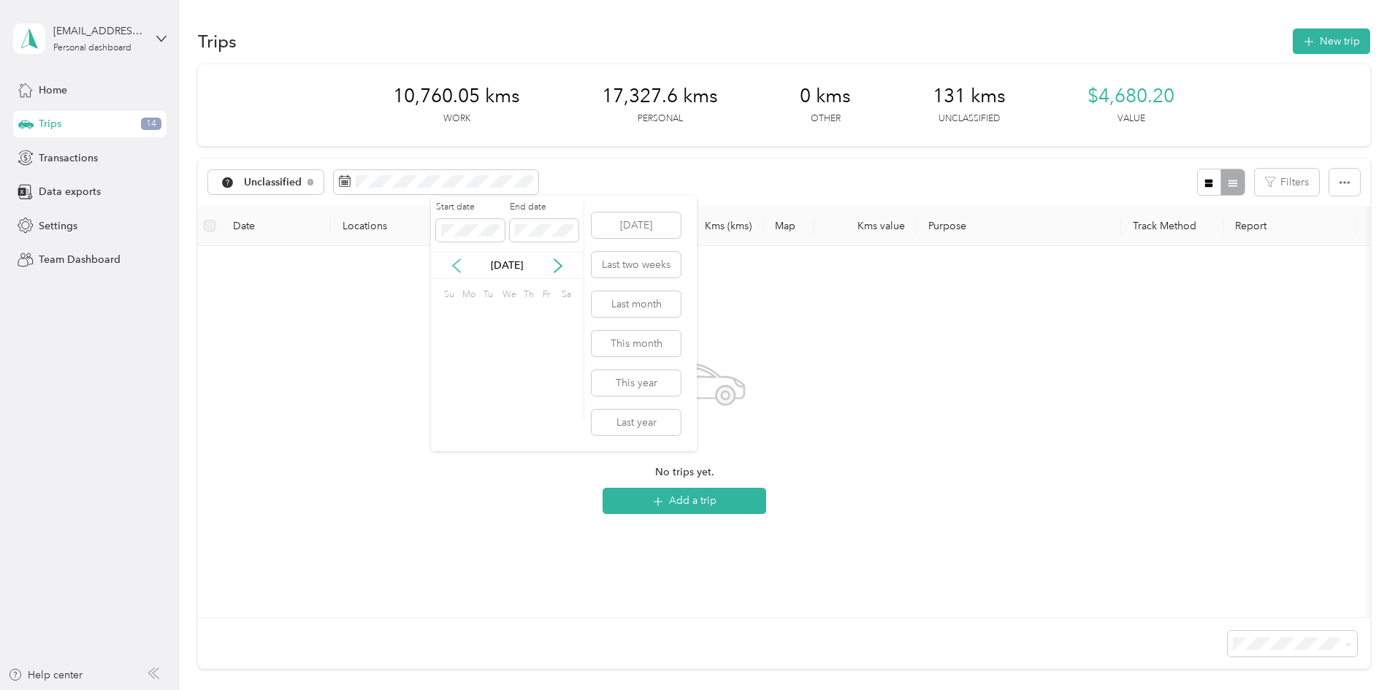
click at [455, 264] on icon at bounding box center [456, 265] width 7 height 13
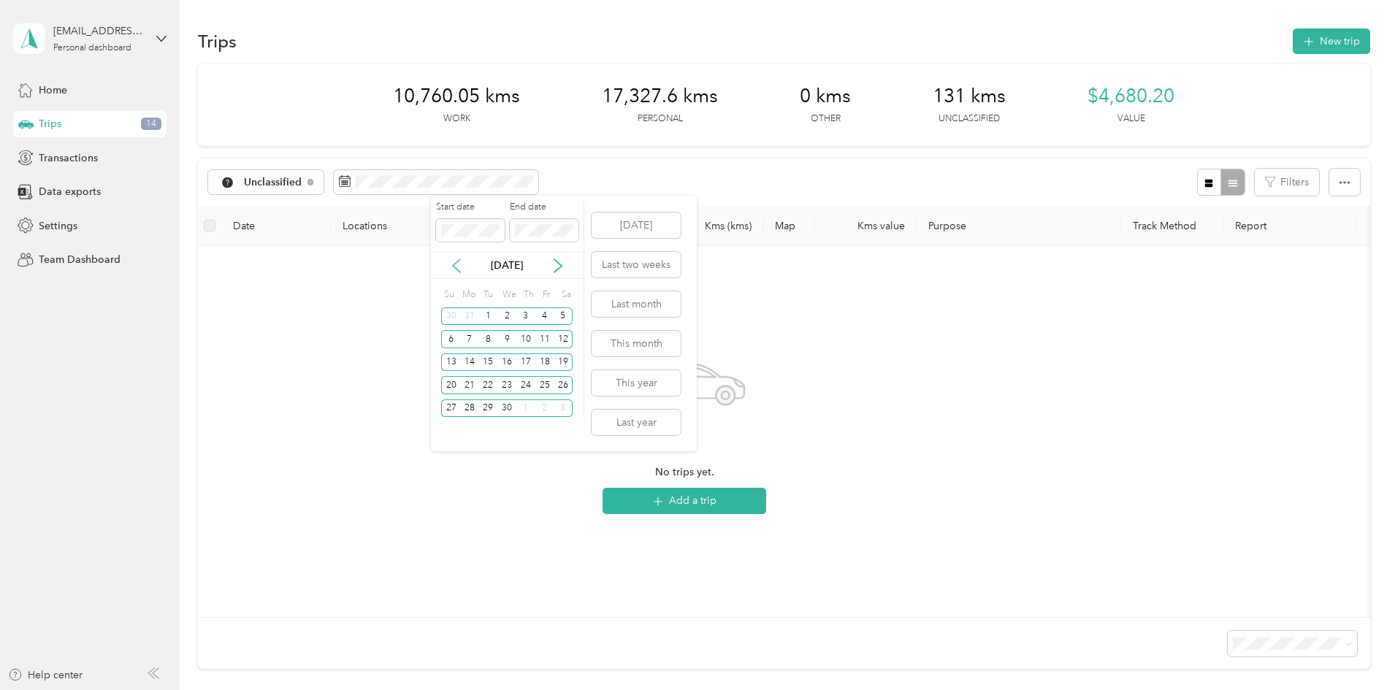
click at [455, 264] on icon at bounding box center [456, 265] width 7 height 13
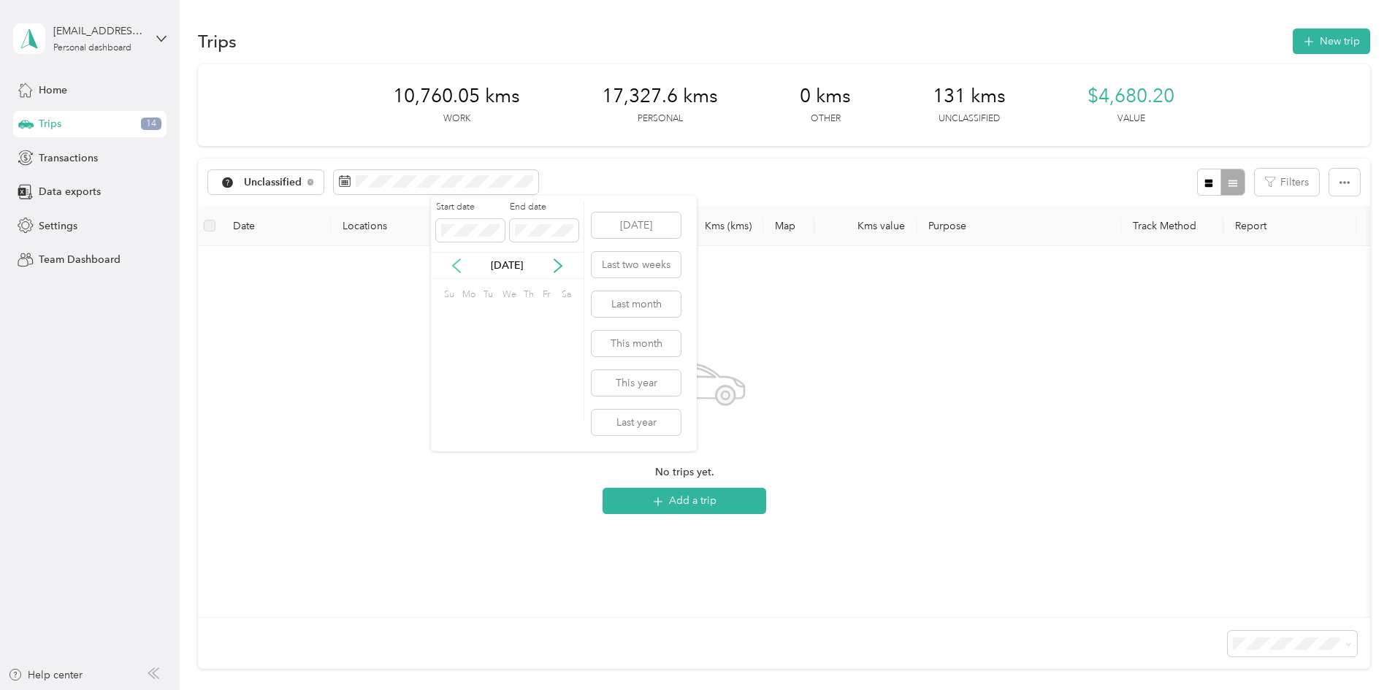
click at [455, 264] on icon at bounding box center [456, 265] width 7 height 13
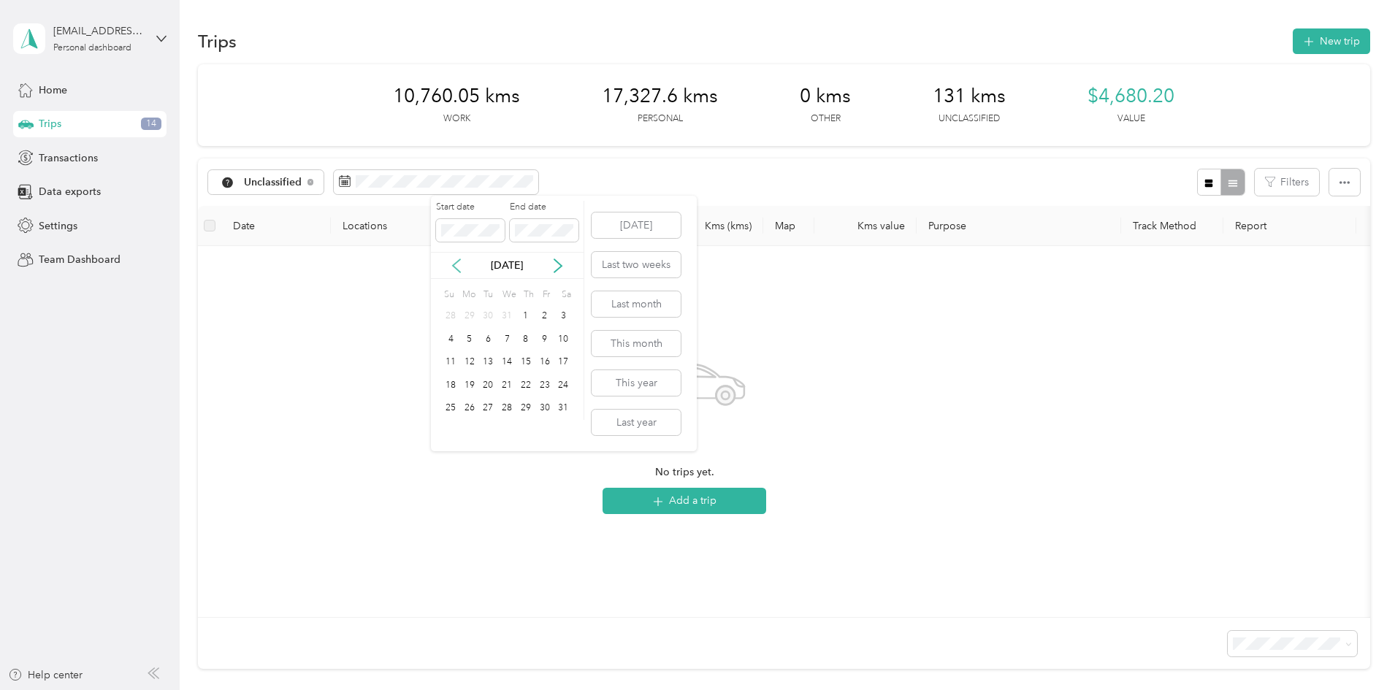
click at [455, 264] on icon at bounding box center [456, 265] width 7 height 13
click at [469, 320] on div "1" at bounding box center [469, 316] width 19 height 18
click at [568, 484] on div "No trips yet. Add a trip" at bounding box center [685, 432] width 950 height 348
click at [302, 179] on span "Unclassified" at bounding box center [273, 182] width 58 height 10
click at [382, 250] on li "Work" at bounding box center [366, 260] width 122 height 26
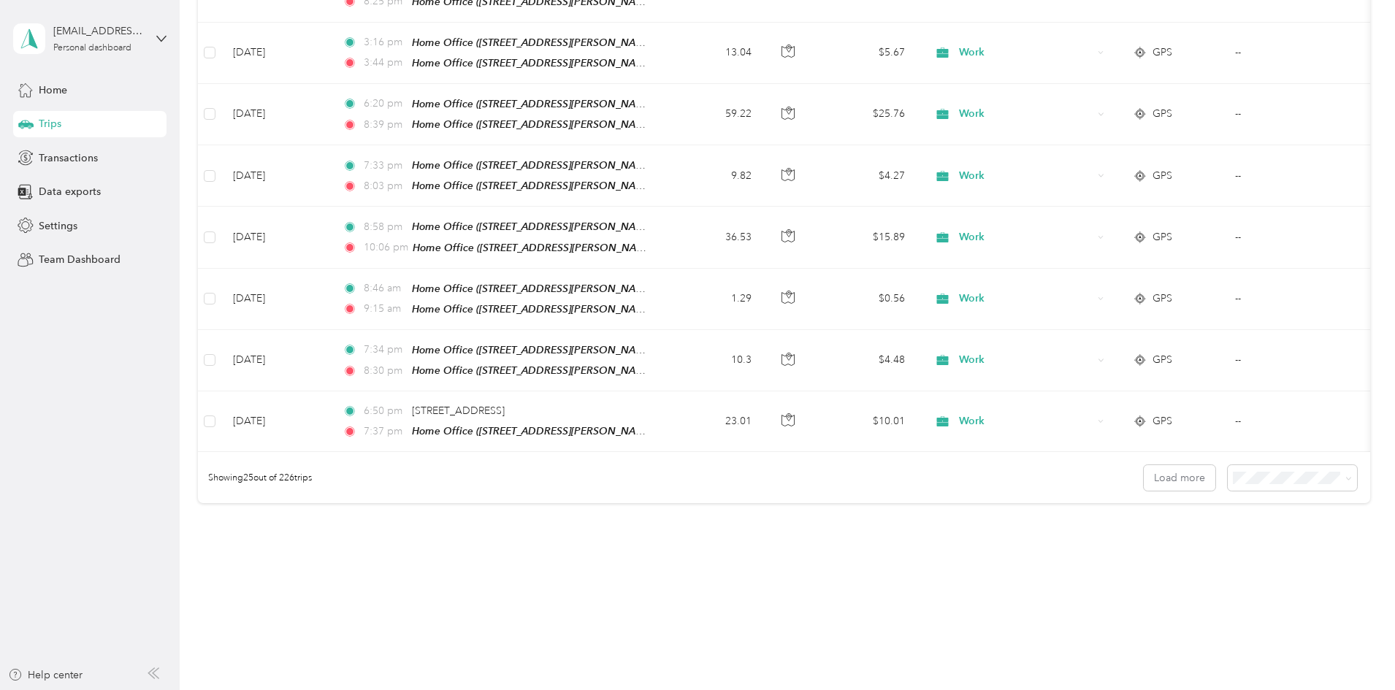
scroll to position [1322, 0]
click at [1168, 542] on li "100 per load" at bounding box center [1191, 541] width 129 height 26
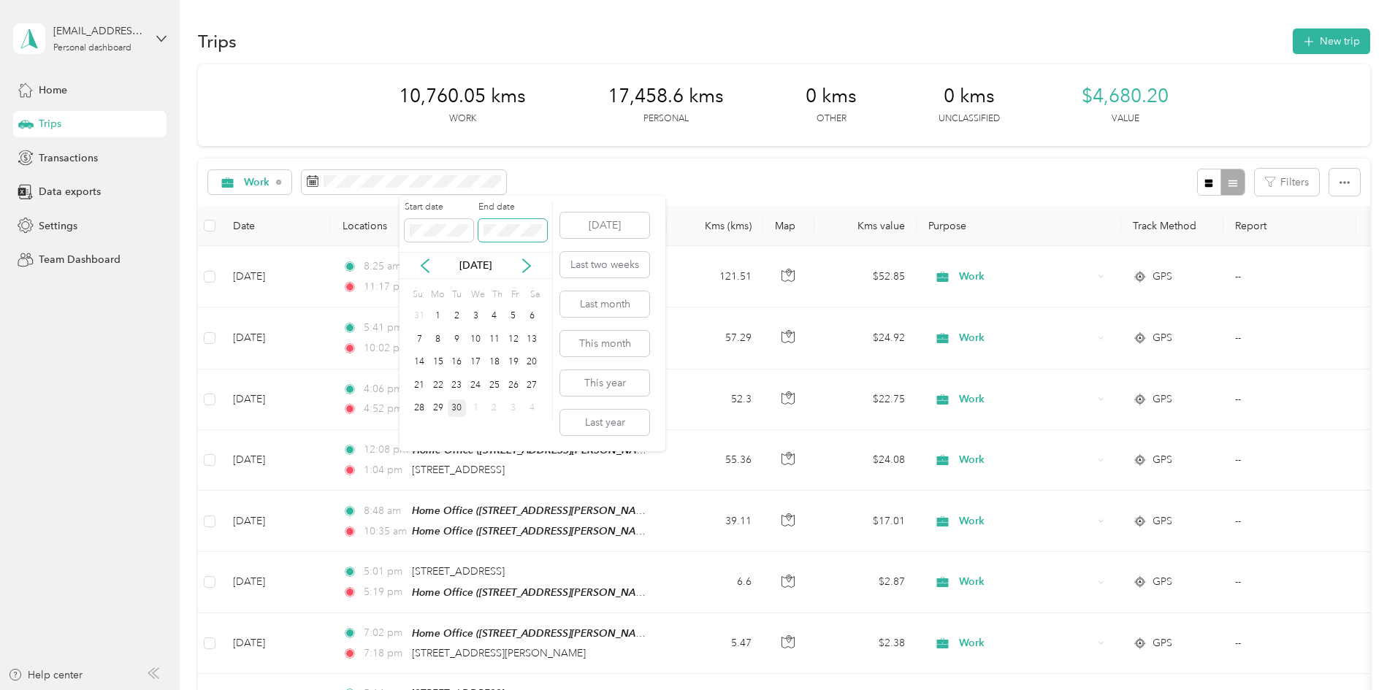
click at [523, 222] on span at bounding box center [512, 230] width 69 height 23
click at [425, 271] on icon at bounding box center [425, 266] width 15 height 15
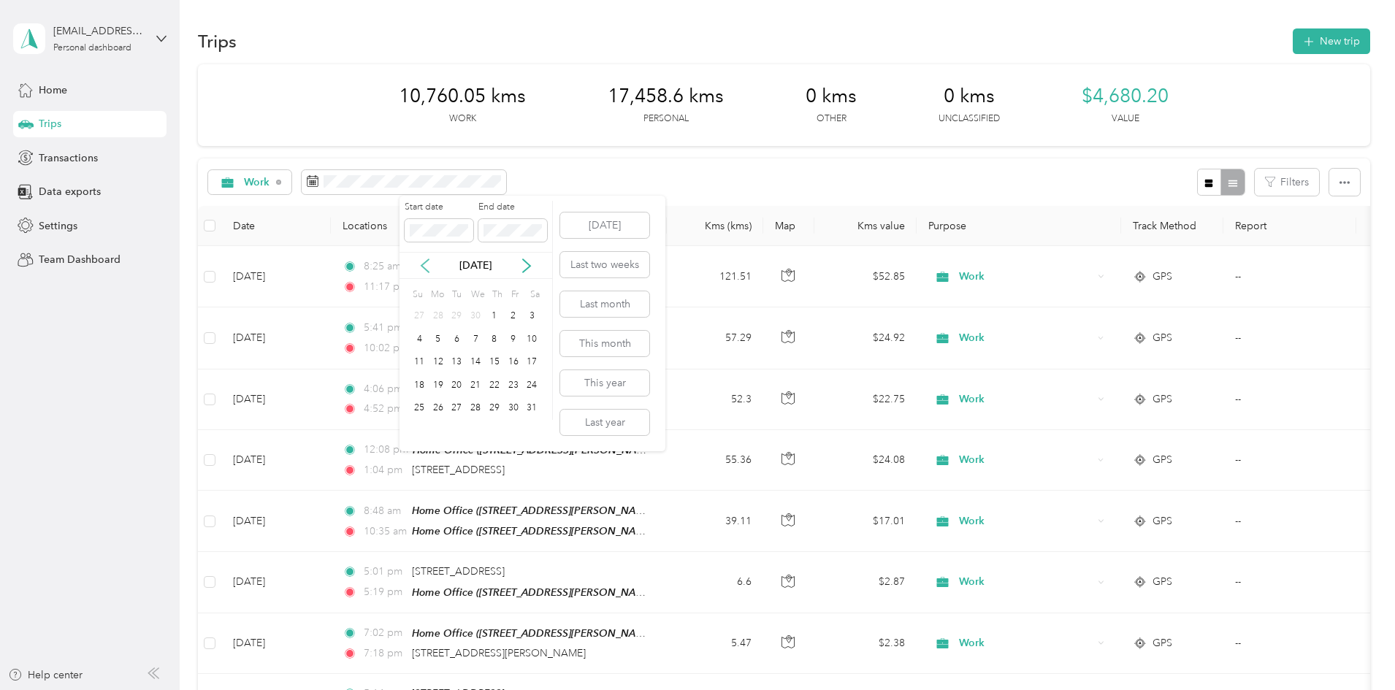
click at [425, 271] on icon at bounding box center [425, 266] width 15 height 15
click at [525, 264] on icon at bounding box center [526, 266] width 15 height 15
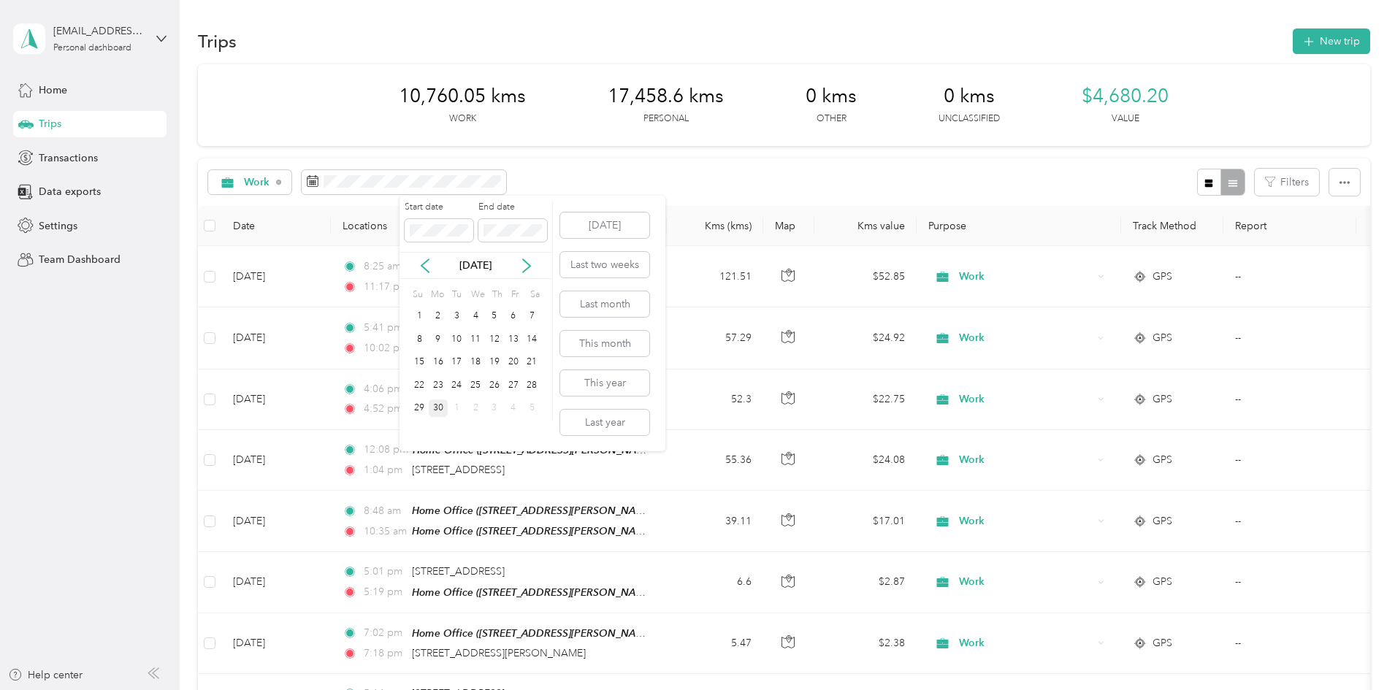
click at [441, 408] on div "30" at bounding box center [438, 409] width 19 height 18
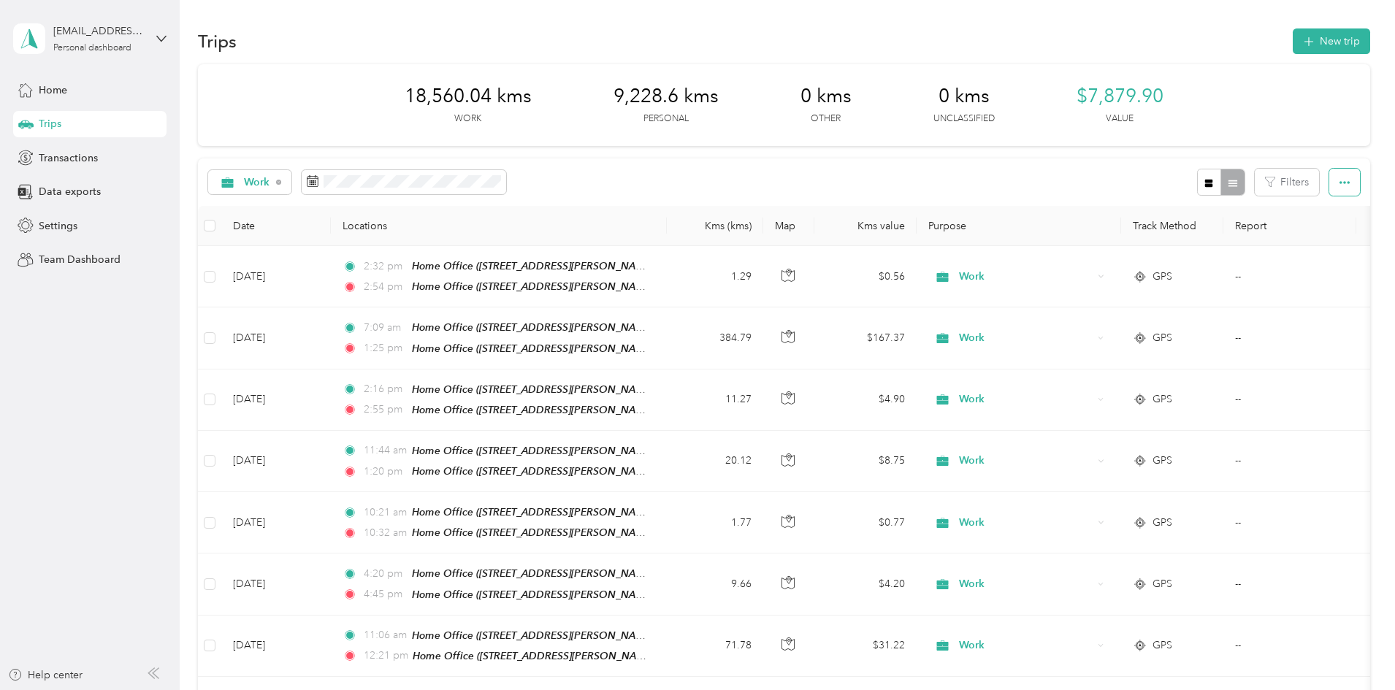
click at [1340, 186] on icon "button" at bounding box center [1345, 182] width 10 height 10
click at [1223, 237] on span "Export" at bounding box center [1222, 235] width 31 height 12
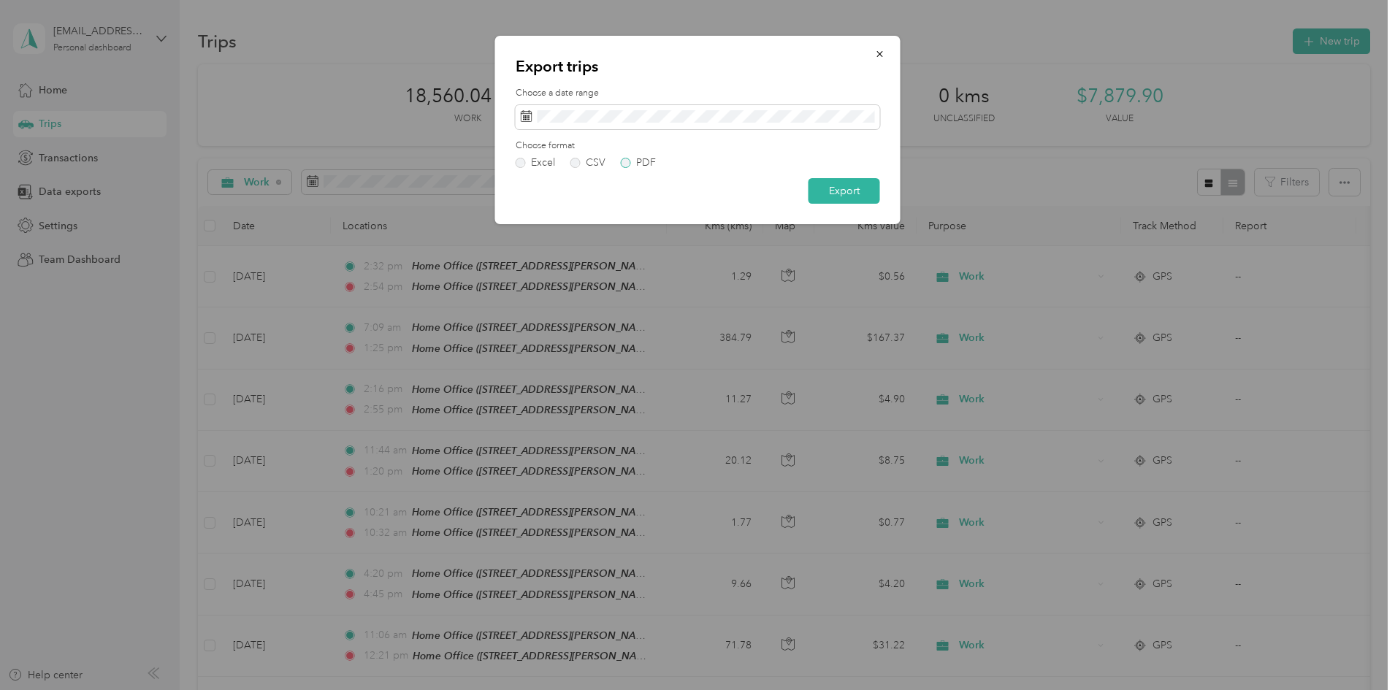
click at [624, 161] on label "PDF" at bounding box center [638, 163] width 35 height 10
click at [848, 193] on button "Export" at bounding box center [845, 191] width 72 height 26
